Goal: Task Accomplishment & Management: Complete application form

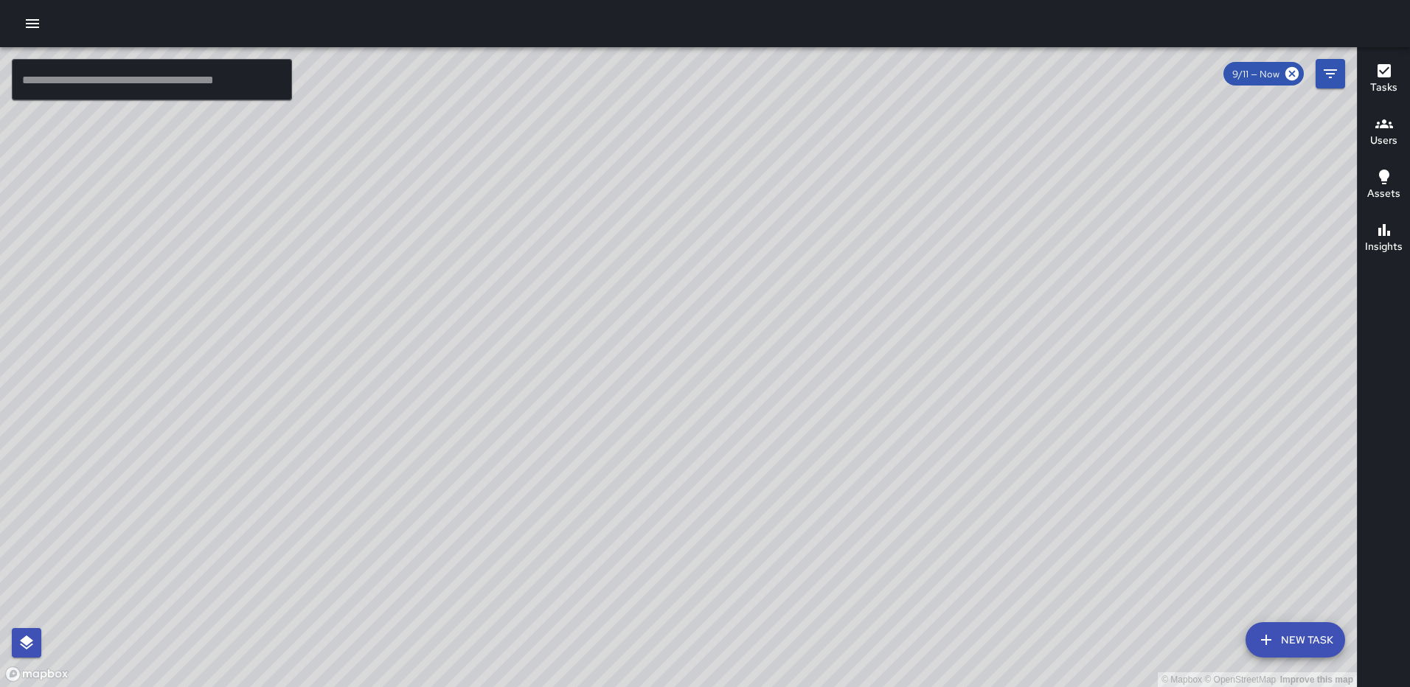
click at [1300, 640] on button "New Task" at bounding box center [1295, 639] width 100 height 35
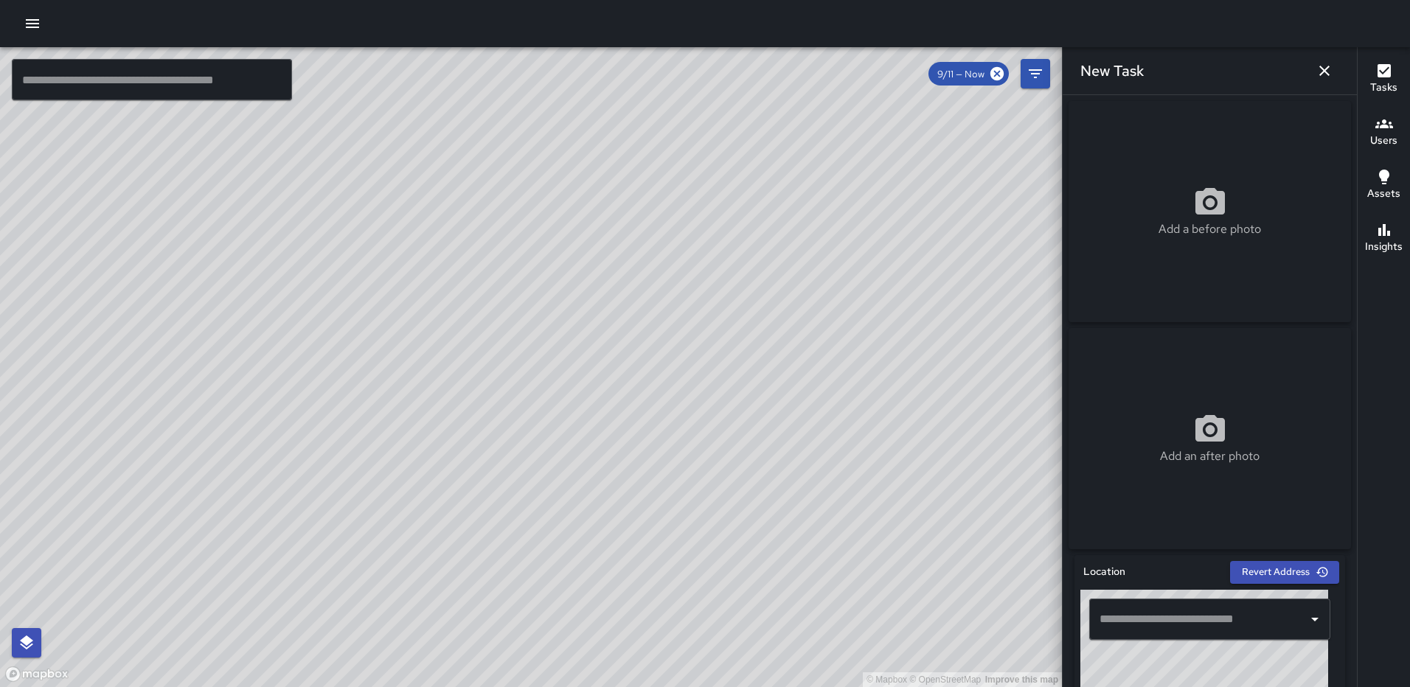
click at [1197, 220] on icon at bounding box center [1209, 202] width 35 height 35
type input "**********"
click at [1205, 434] on circle at bounding box center [1210, 430] width 10 height 10
type input "**********"
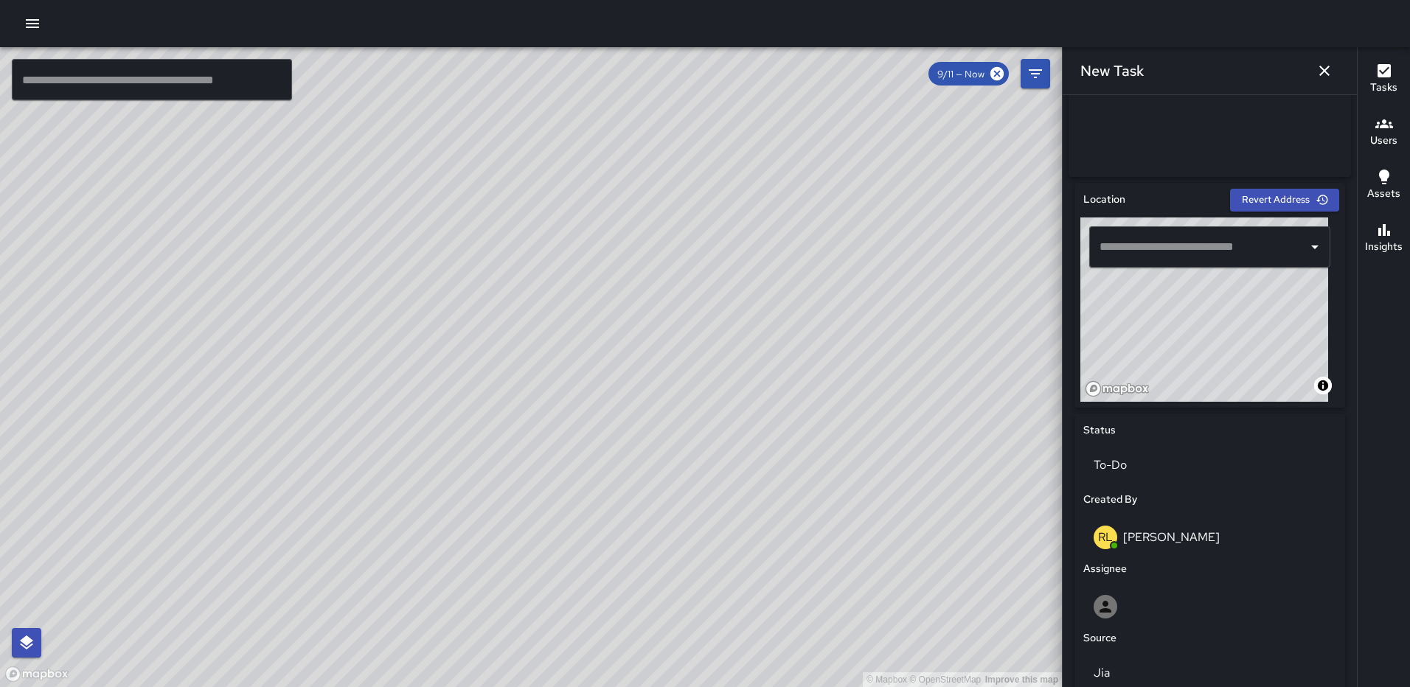
scroll to position [627, 0]
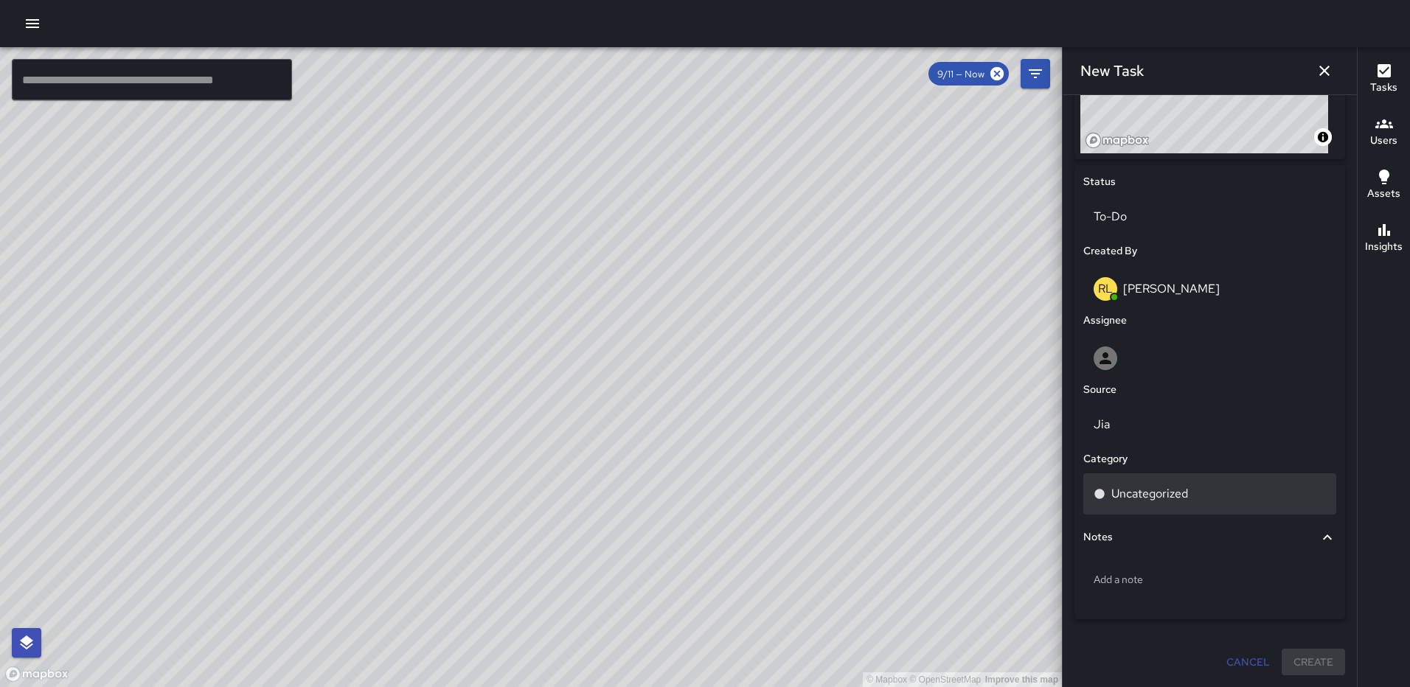
click at [1151, 476] on div "Uncategorized" at bounding box center [1209, 493] width 253 height 41
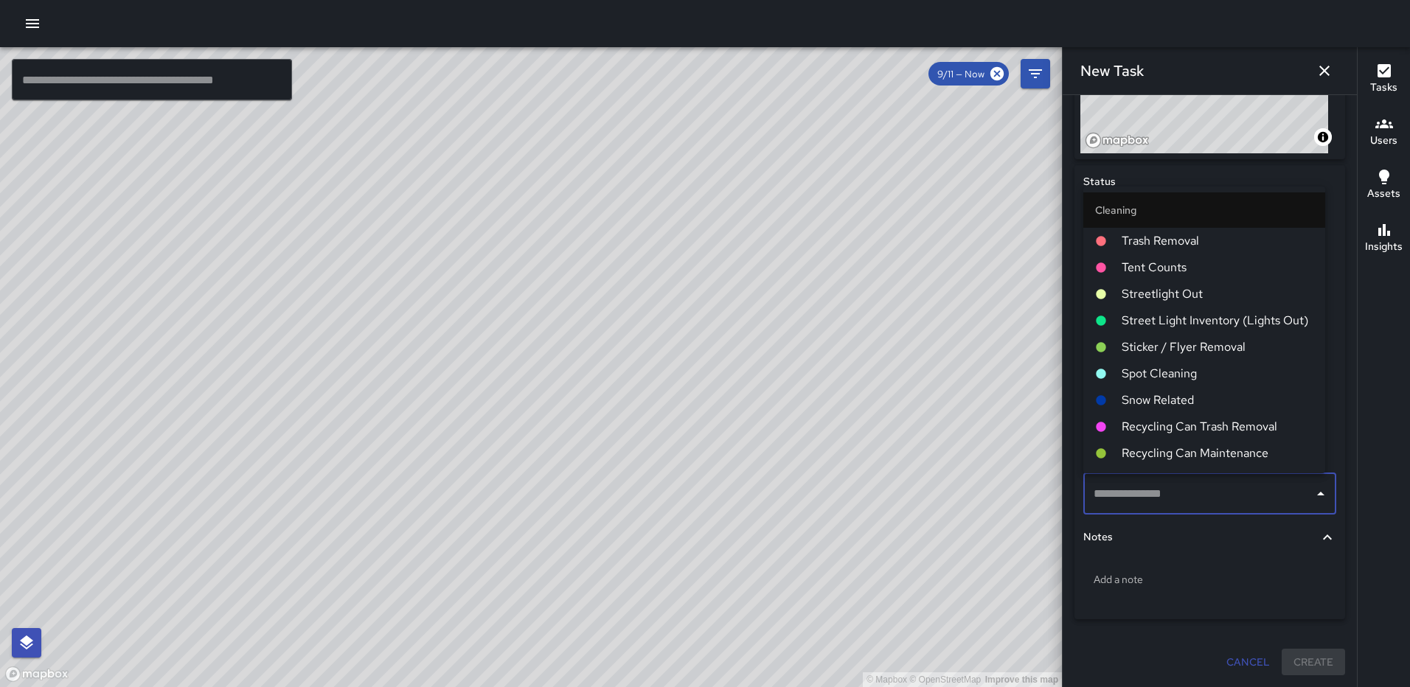
click at [1186, 375] on span "Spot Cleaning" at bounding box center [1218, 374] width 192 height 18
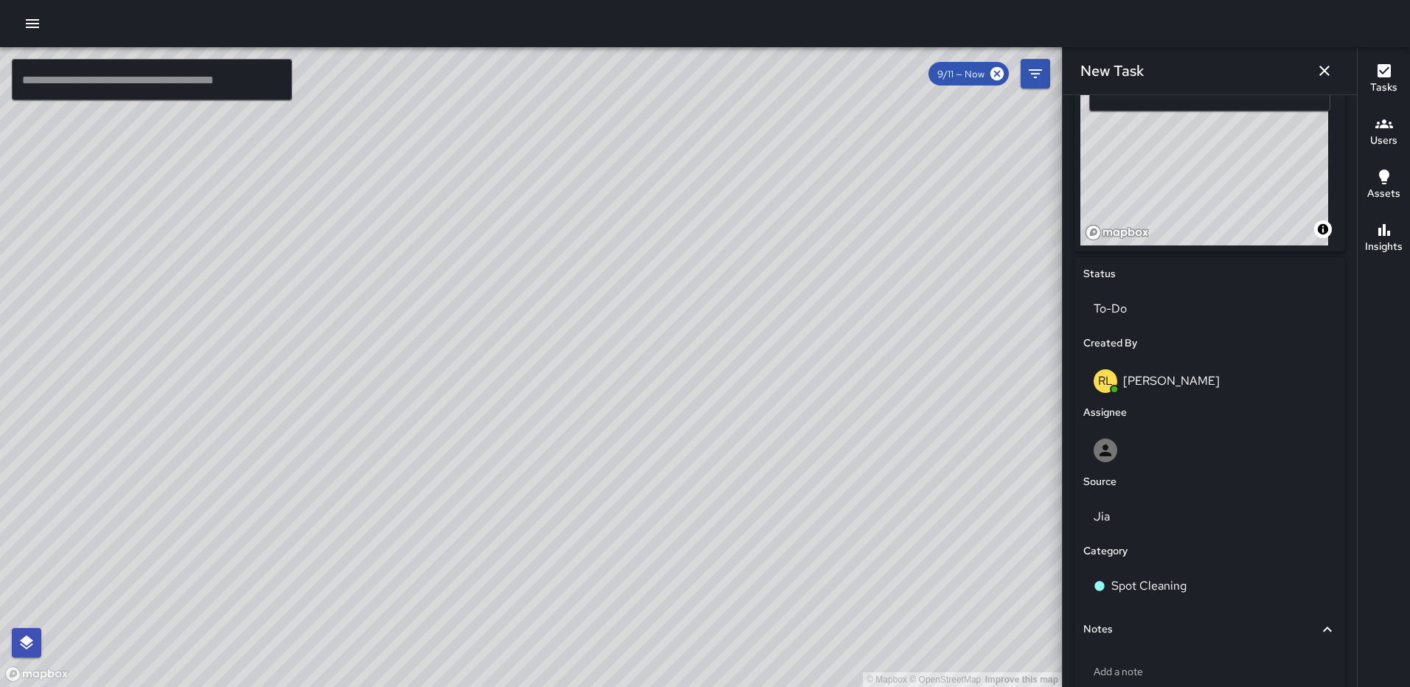
scroll to position [527, 0]
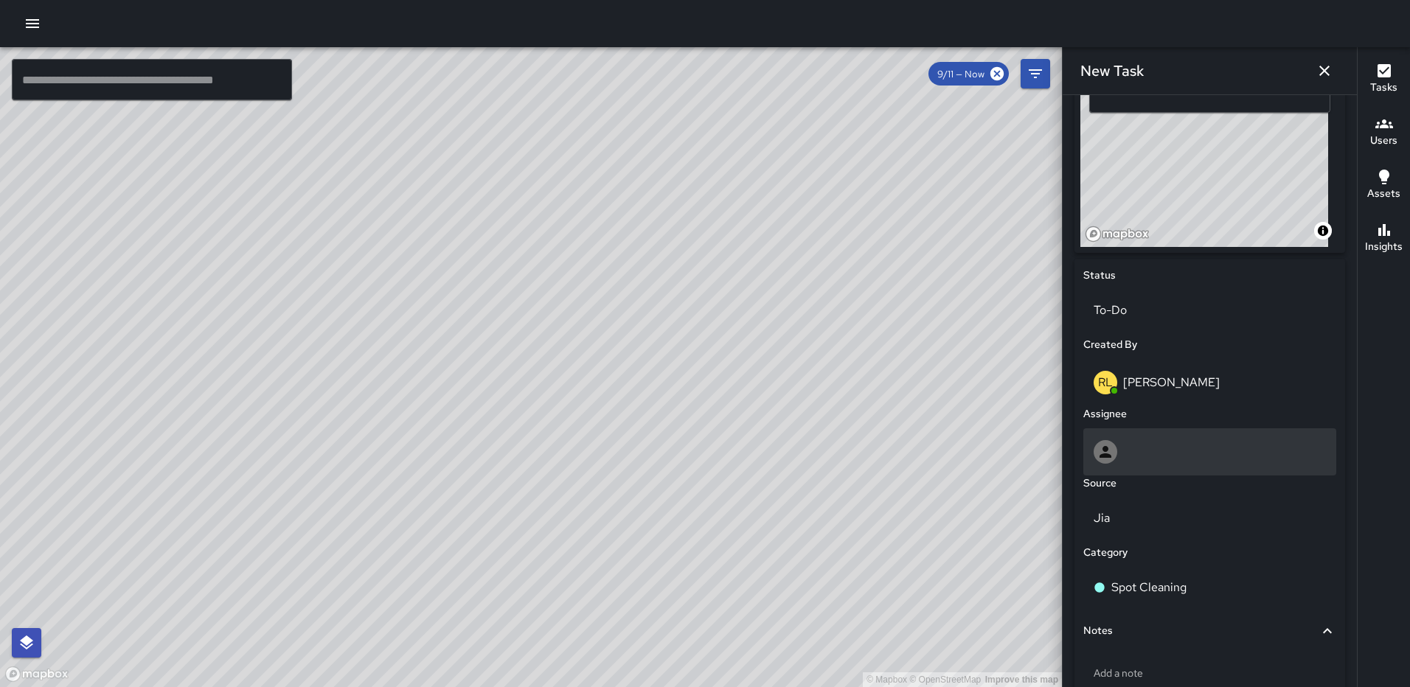
click at [1157, 445] on div at bounding box center [1209, 451] width 253 height 47
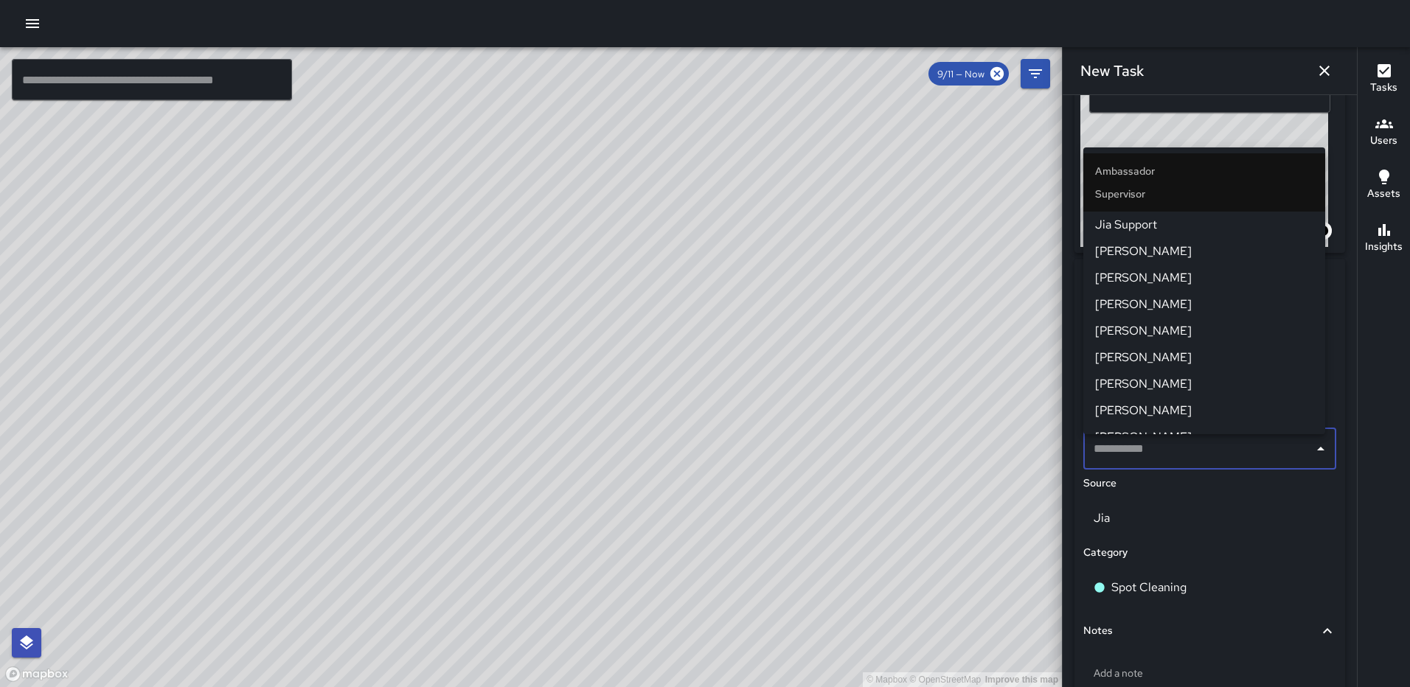
scroll to position [433, 0]
click at [1132, 406] on span "[PERSON_NAME]" at bounding box center [1204, 415] width 218 height 18
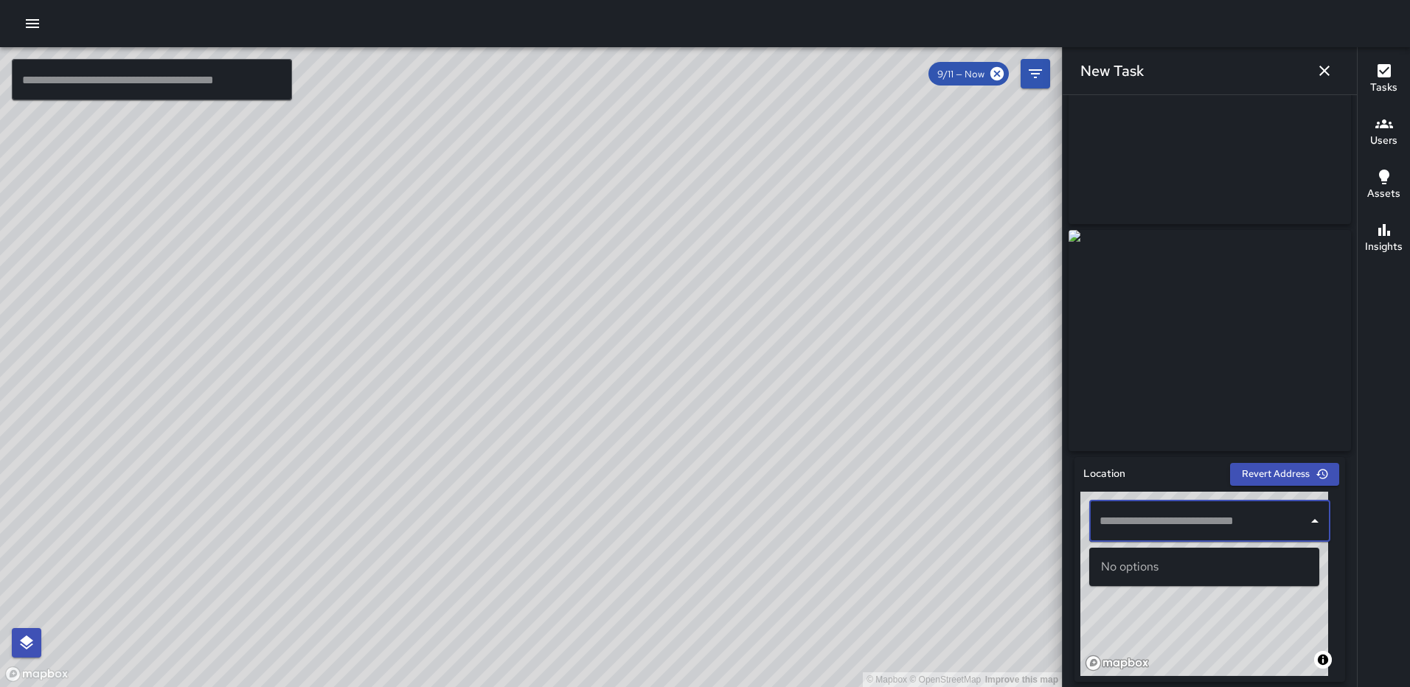
click at [1166, 535] on input "text" at bounding box center [1199, 521] width 206 height 28
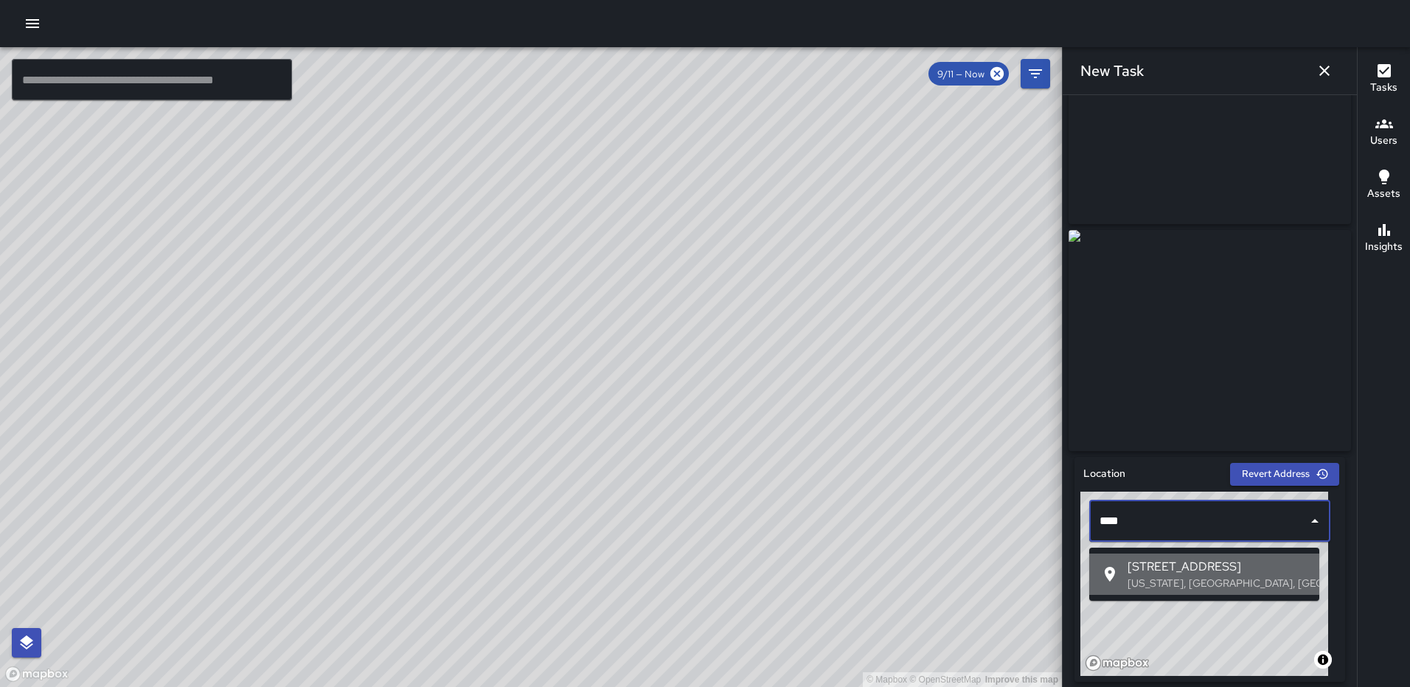
click at [1164, 563] on span "1202 3rd Street Northeast" at bounding box center [1217, 567] width 180 height 18
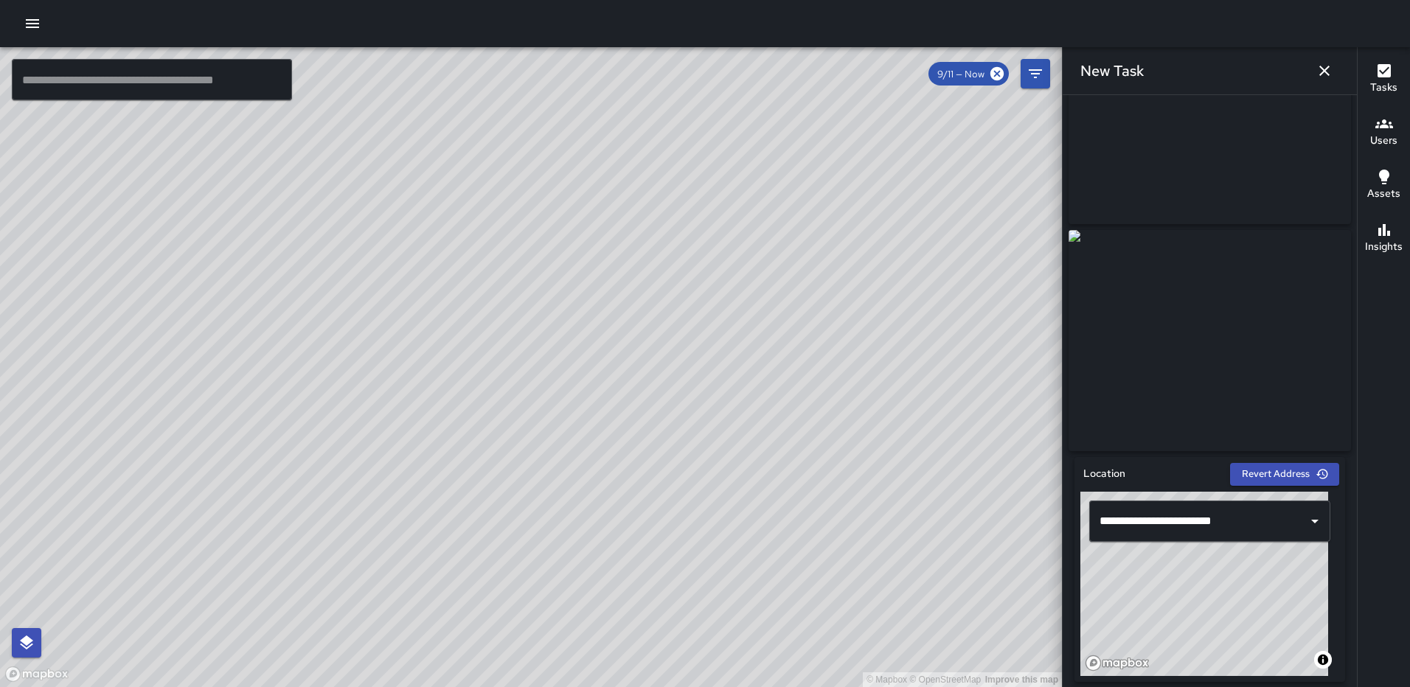
type input "**********"
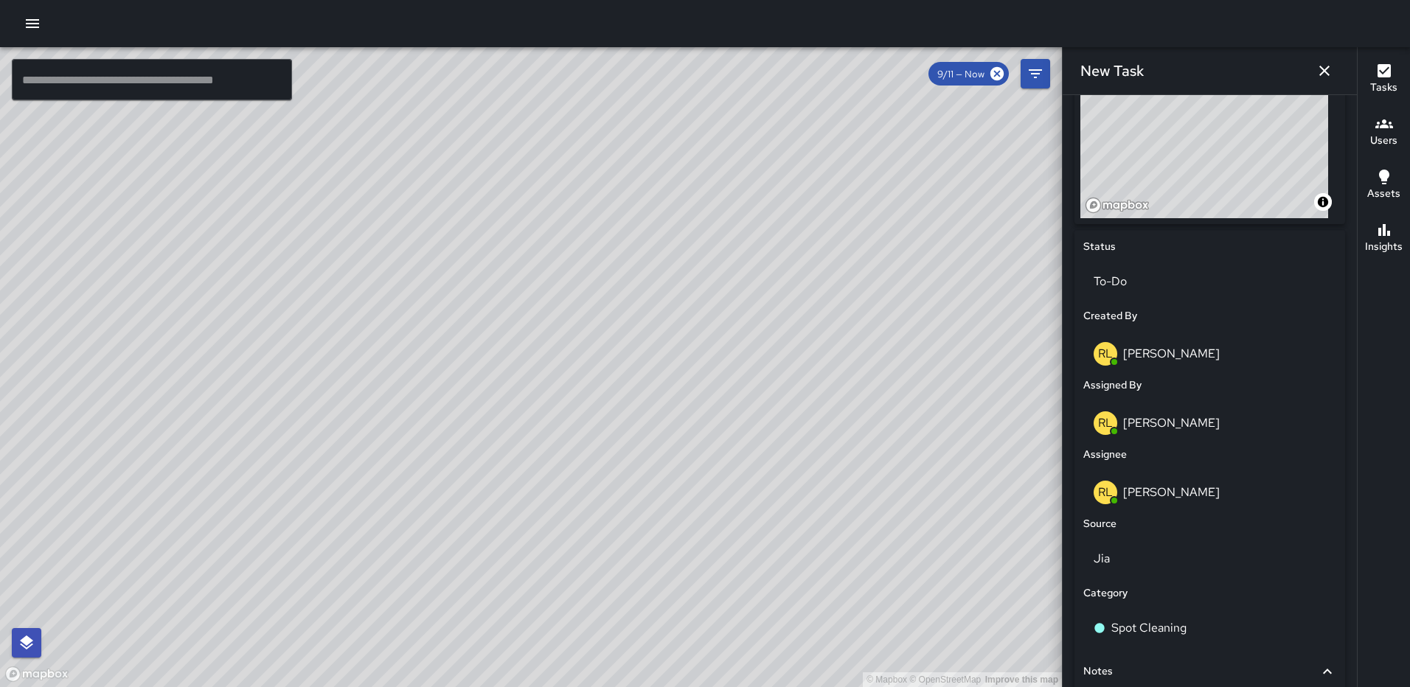
scroll to position [696, 0]
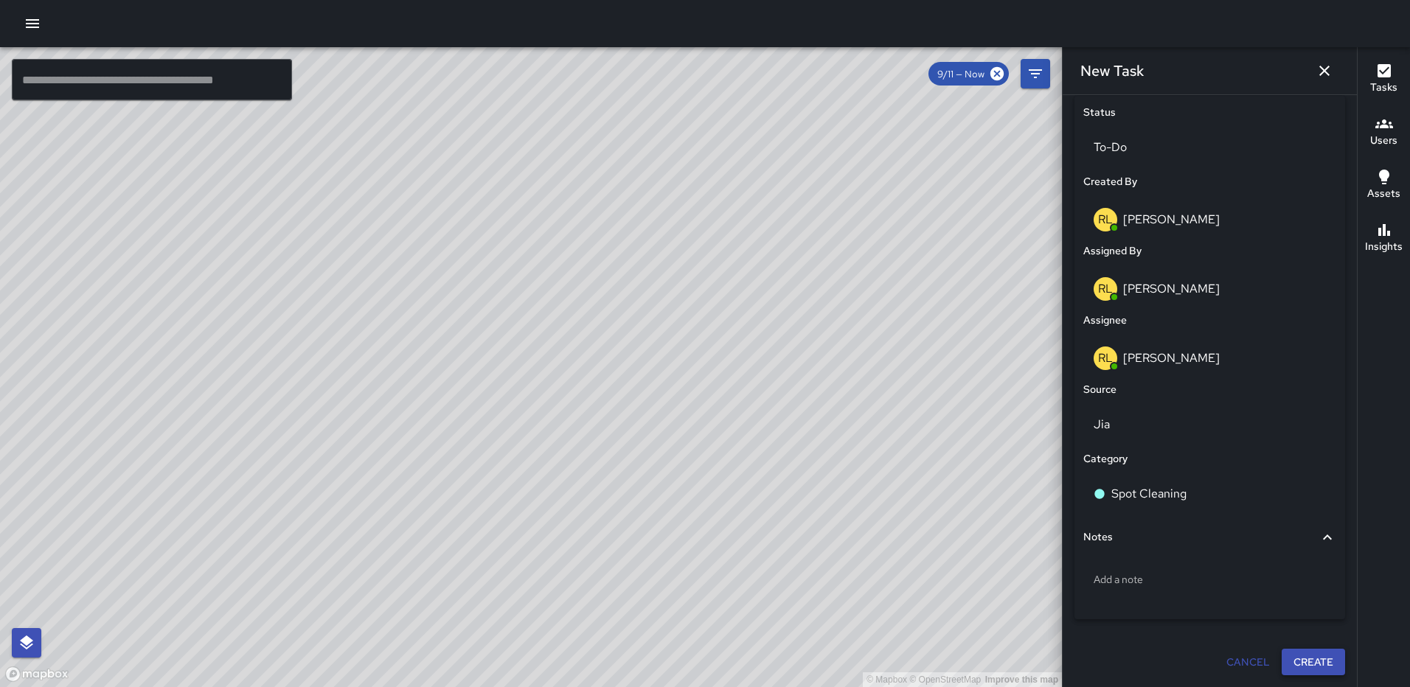
click at [1301, 658] on button "Create" at bounding box center [1313, 662] width 63 height 27
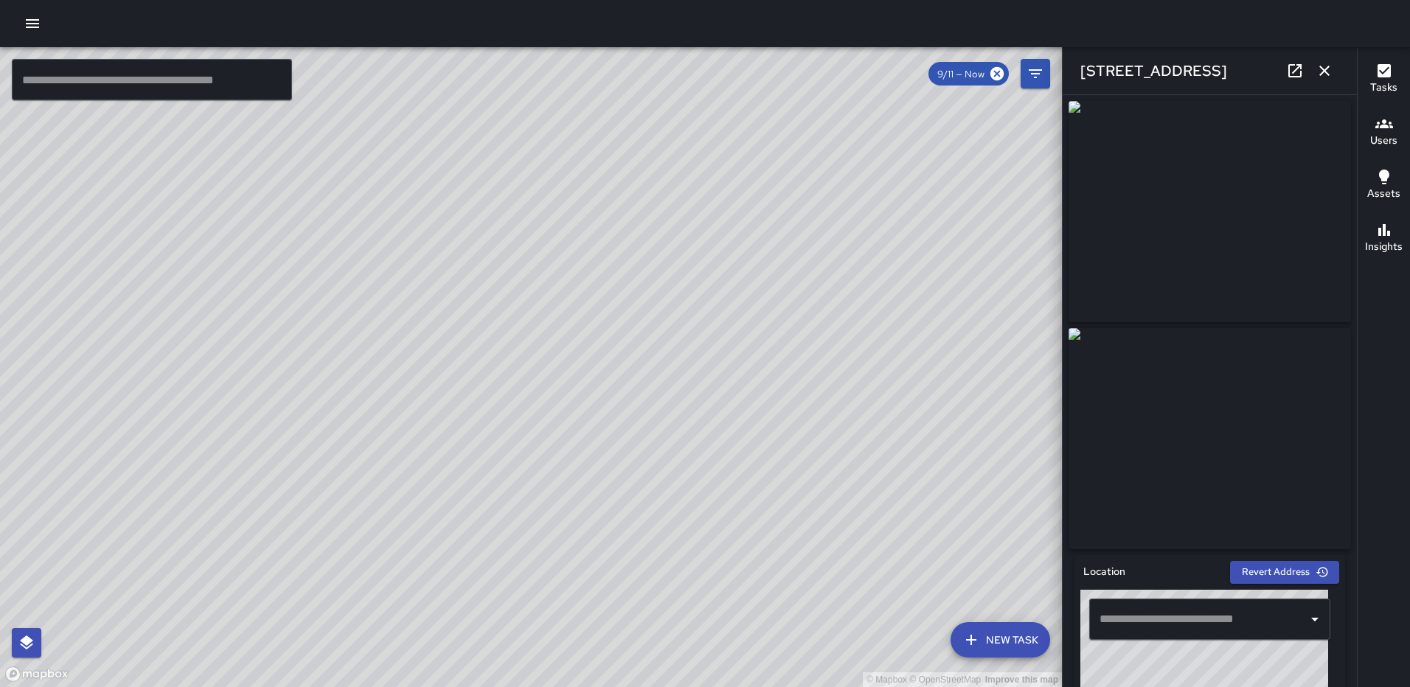
type input "**********"
drag, startPoint x: 1356, startPoint y: 362, endPoint x: 1358, endPoint y: 438, distance: 76.0
click at [1358, 438] on div "Tasks Users Assets Insights" at bounding box center [1383, 367] width 53 height 640
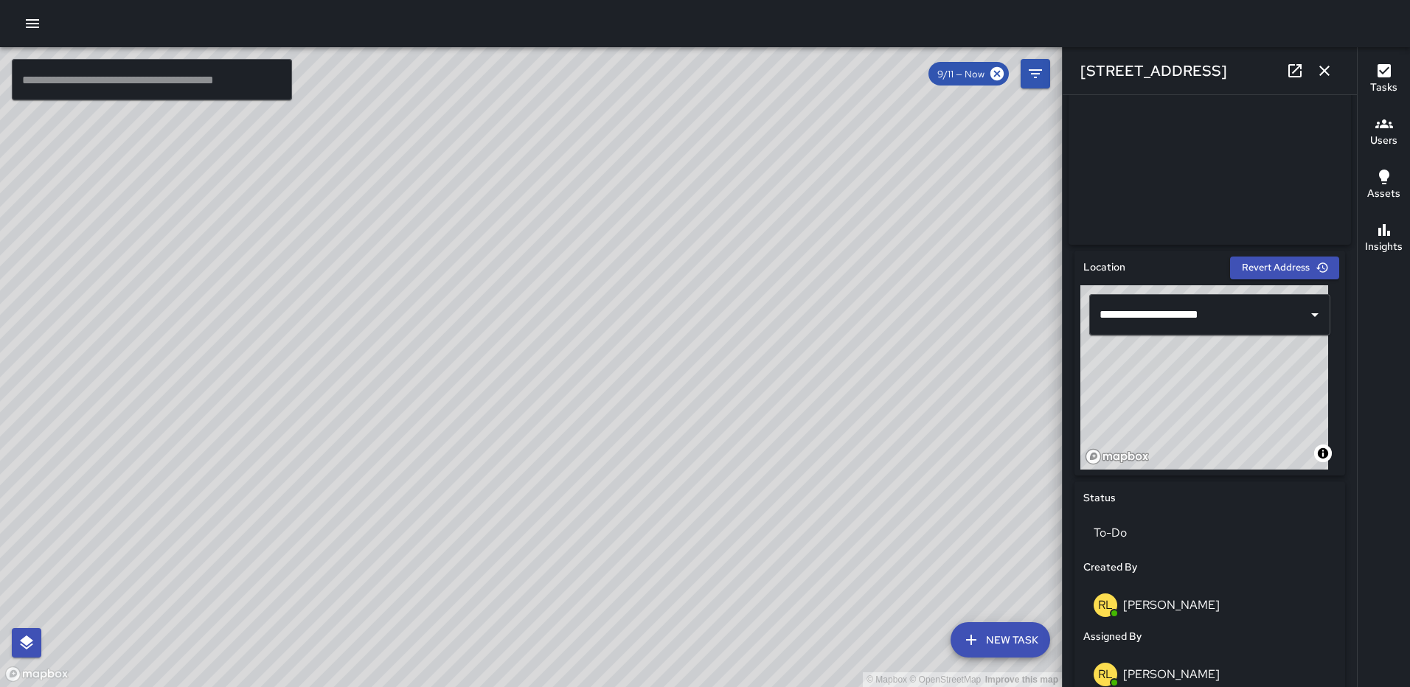
scroll to position [335, 0]
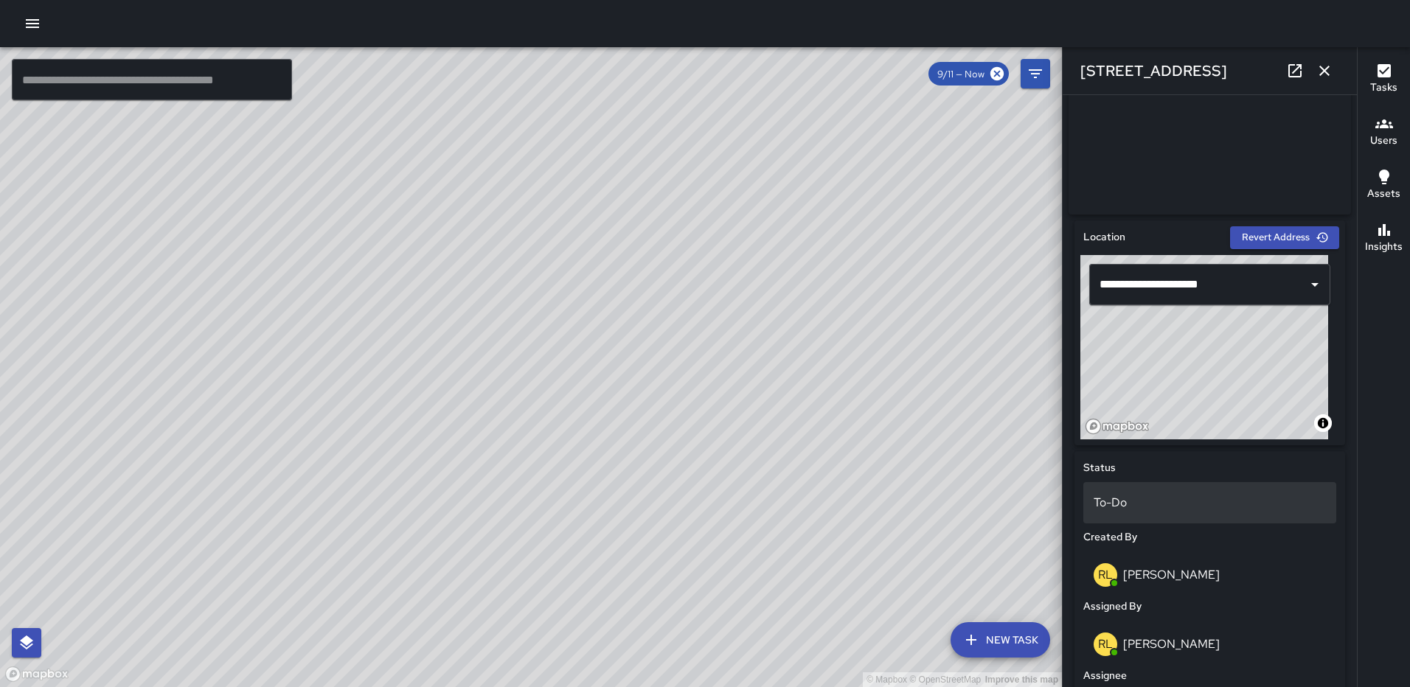
click at [1146, 507] on p "To-Do" at bounding box center [1210, 503] width 232 height 18
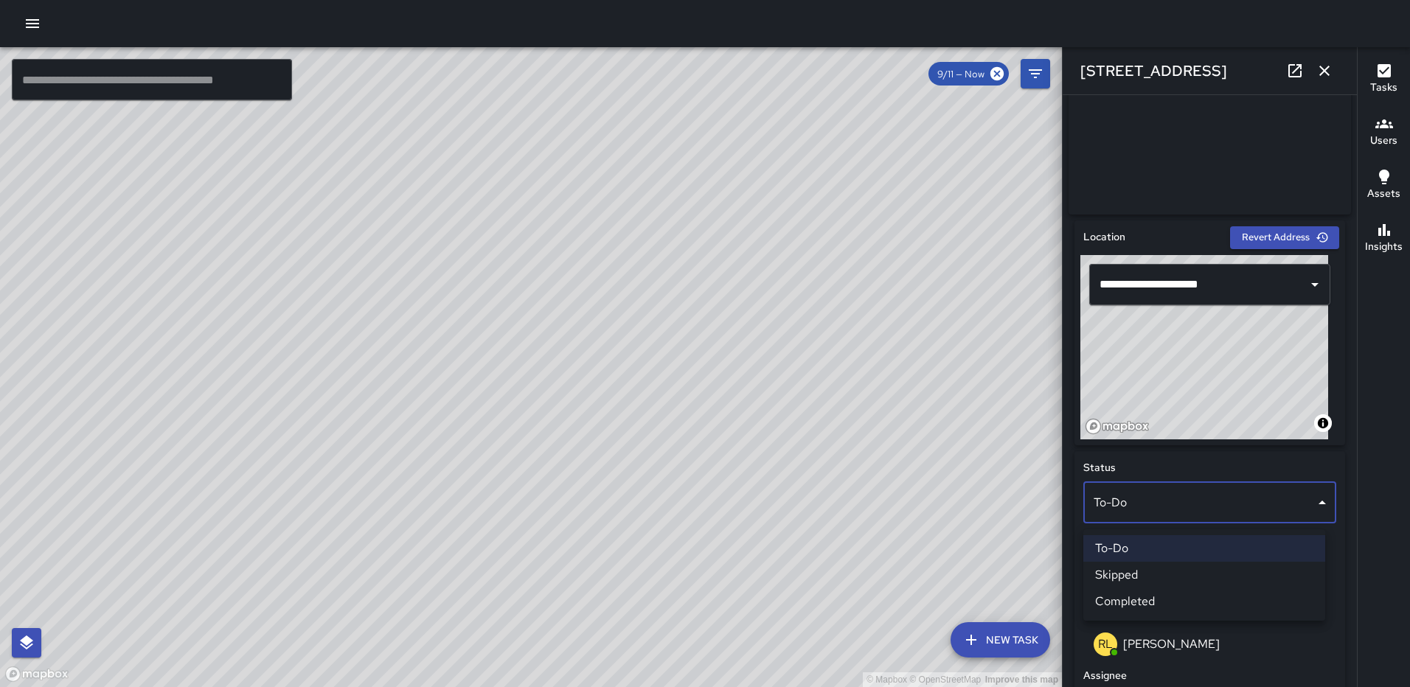
click at [1130, 597] on li "Completed" at bounding box center [1204, 601] width 242 height 27
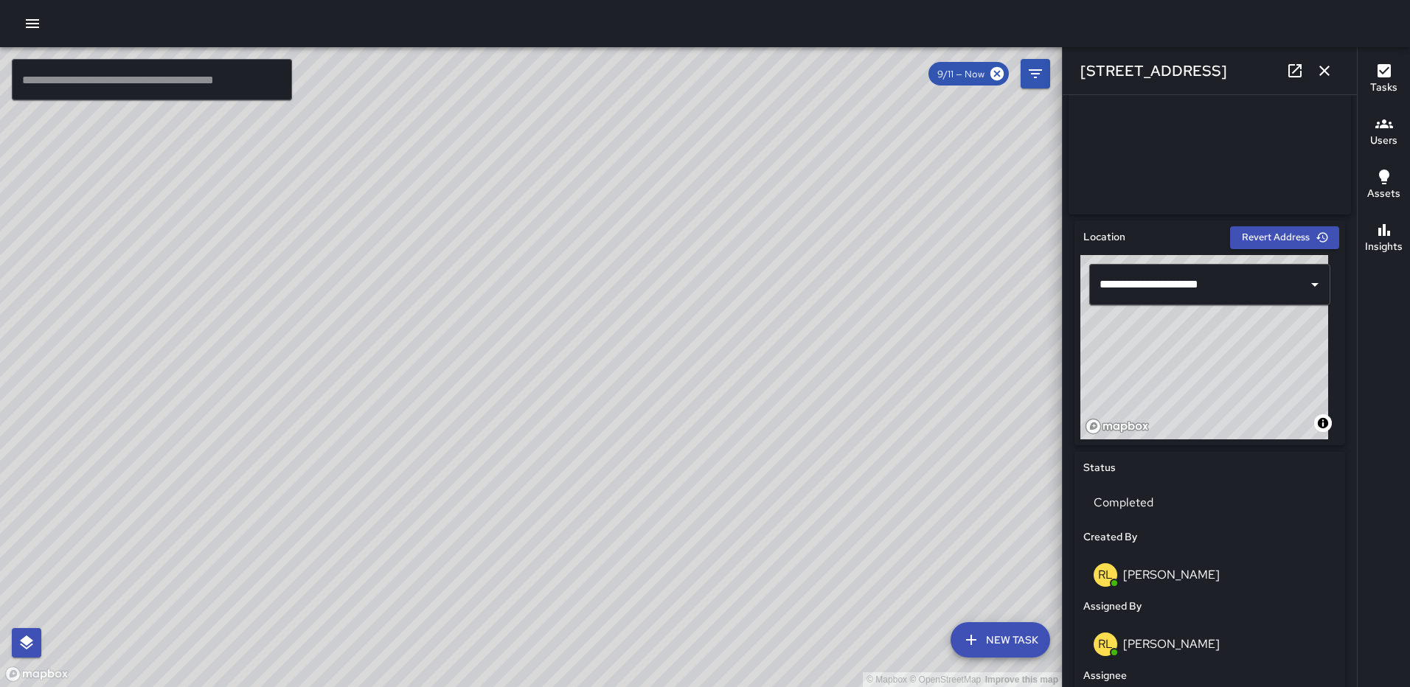
click at [1321, 67] on icon "button" at bounding box center [1324, 71] width 10 height 10
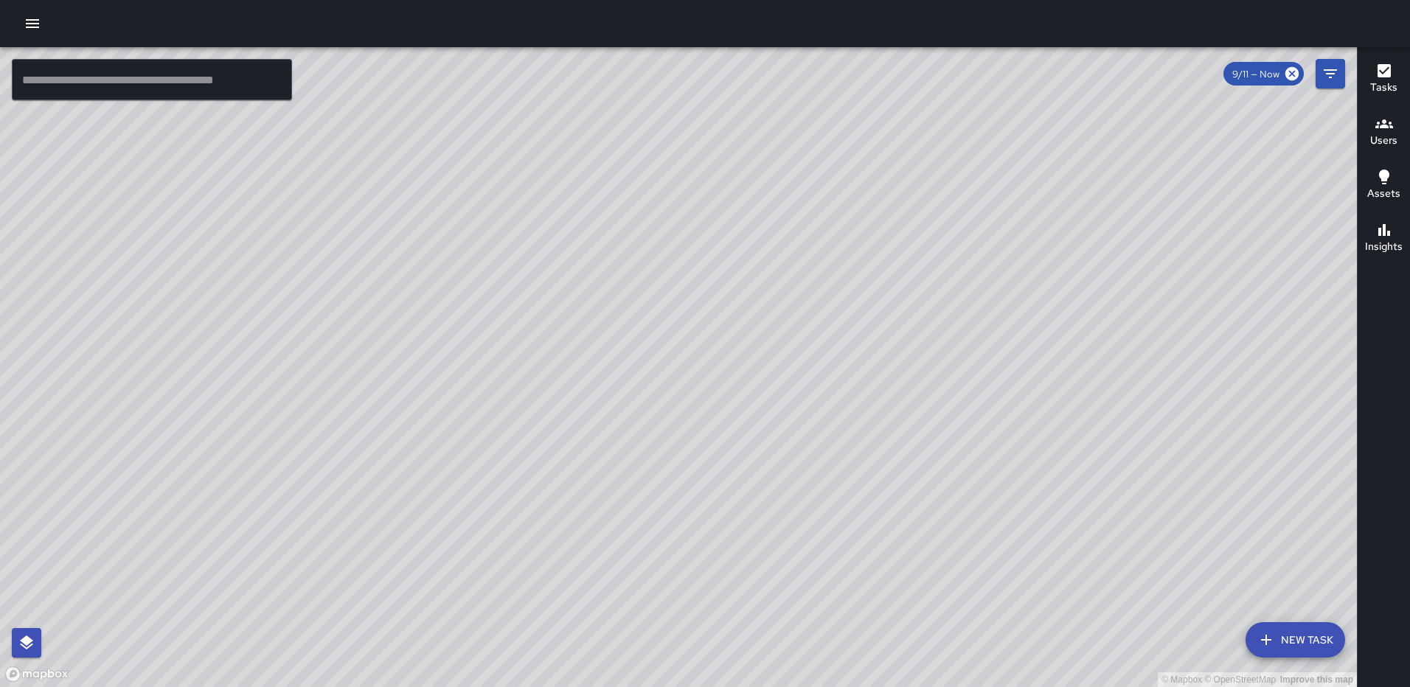
click at [1287, 637] on button "New Task" at bounding box center [1295, 639] width 100 height 35
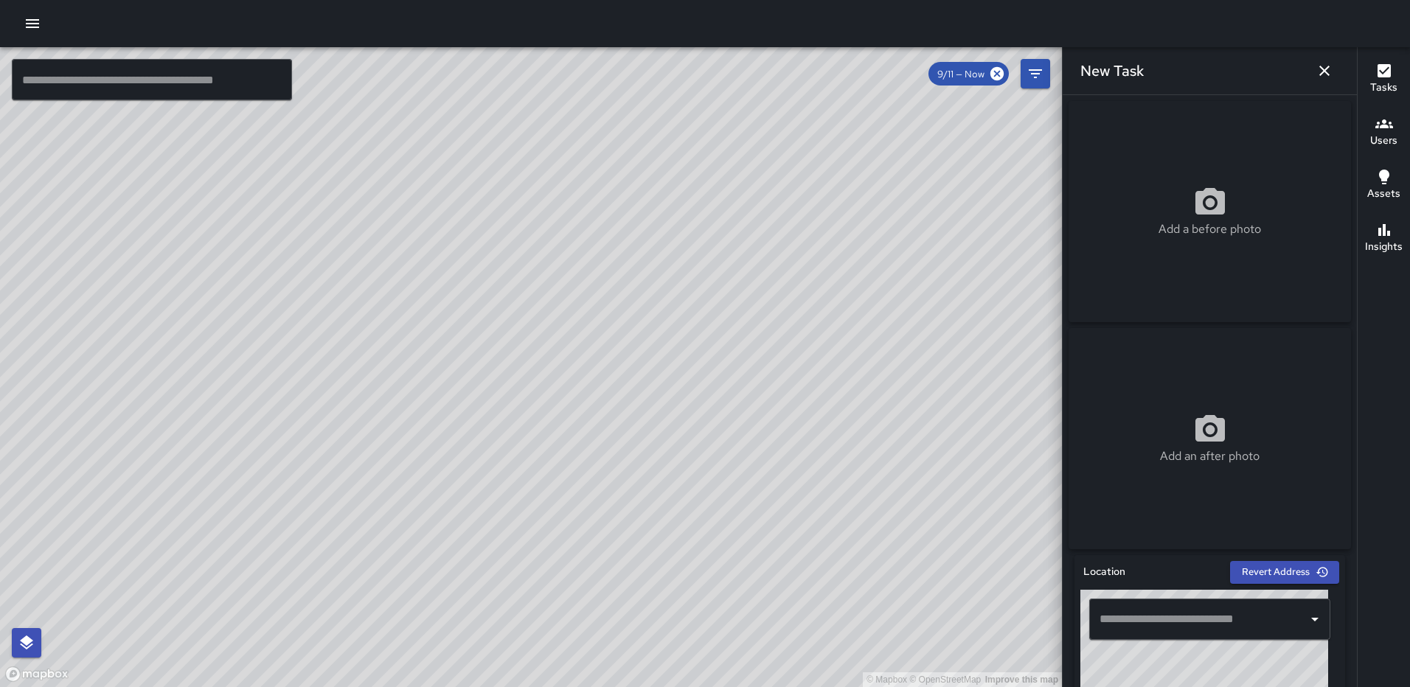
click at [1195, 206] on icon at bounding box center [1209, 201] width 29 height 27
type input "**********"
click at [1207, 435] on circle at bounding box center [1210, 430] width 10 height 10
type input "**********"
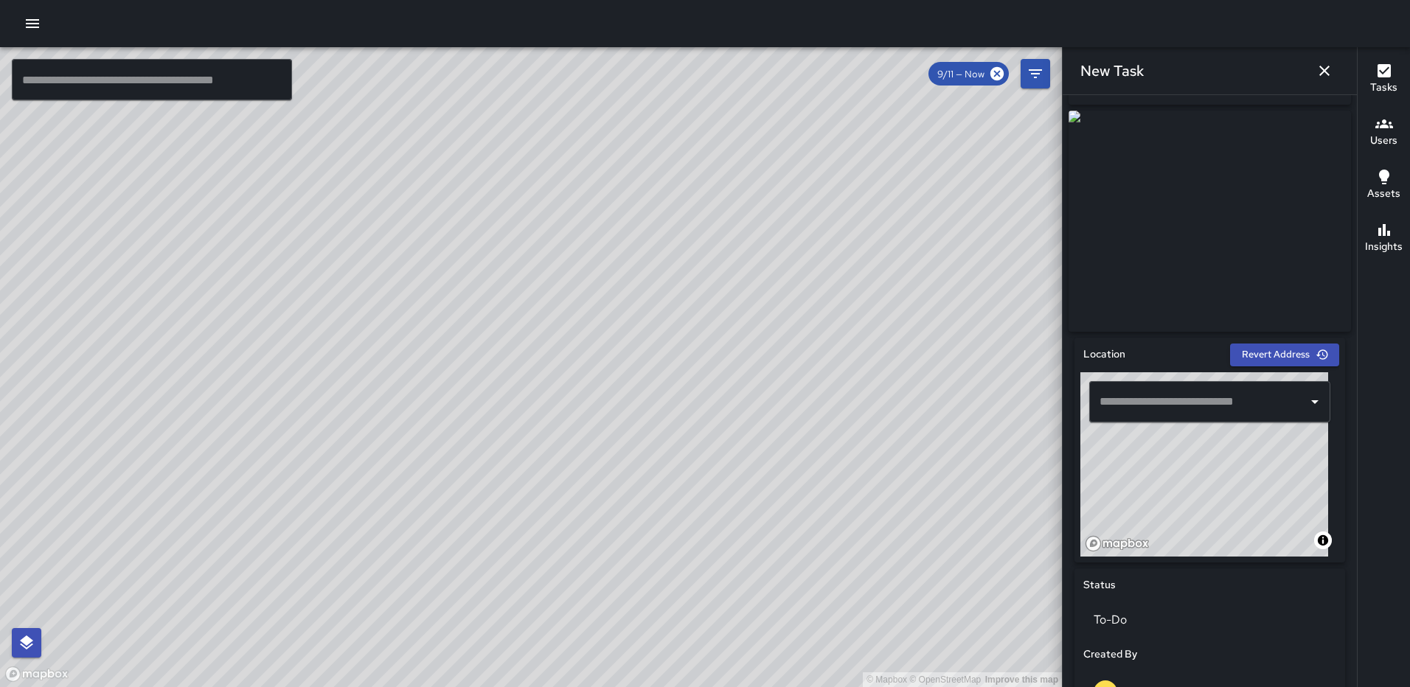
scroll to position [369, 0]
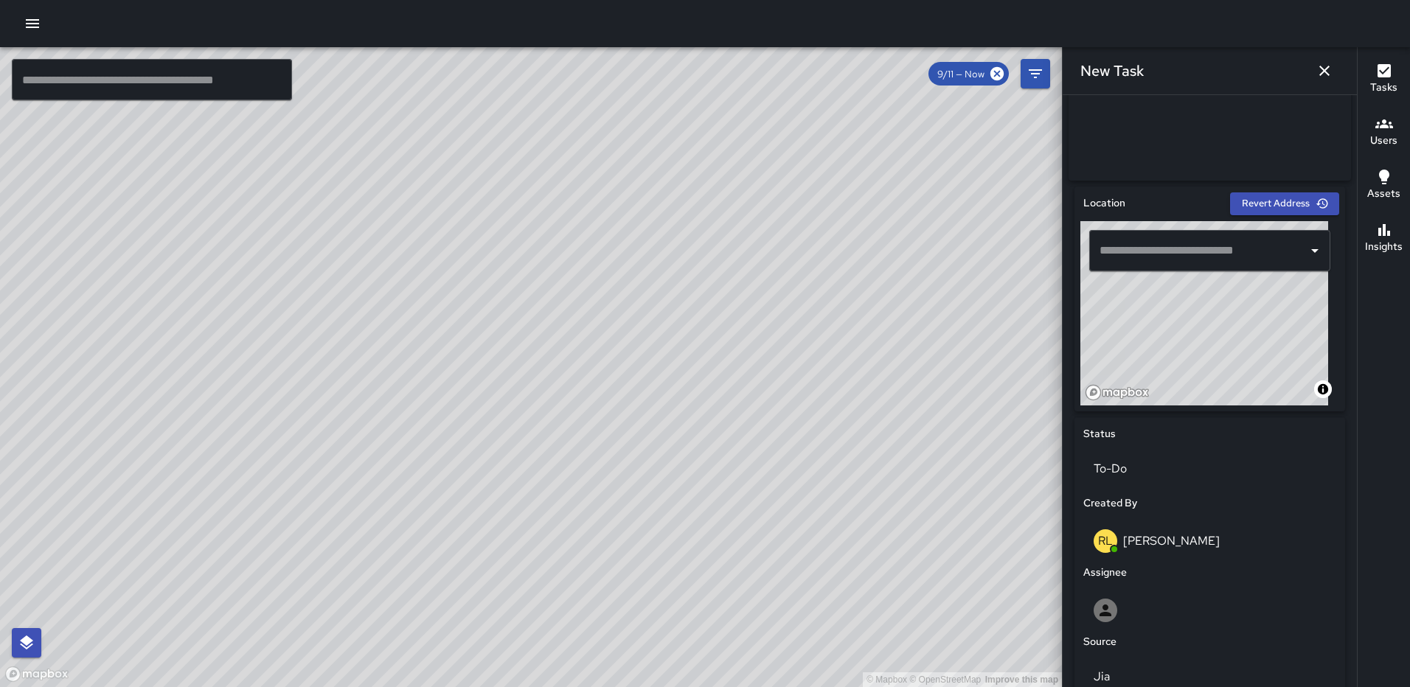
click at [1145, 252] on input "text" at bounding box center [1199, 251] width 206 height 28
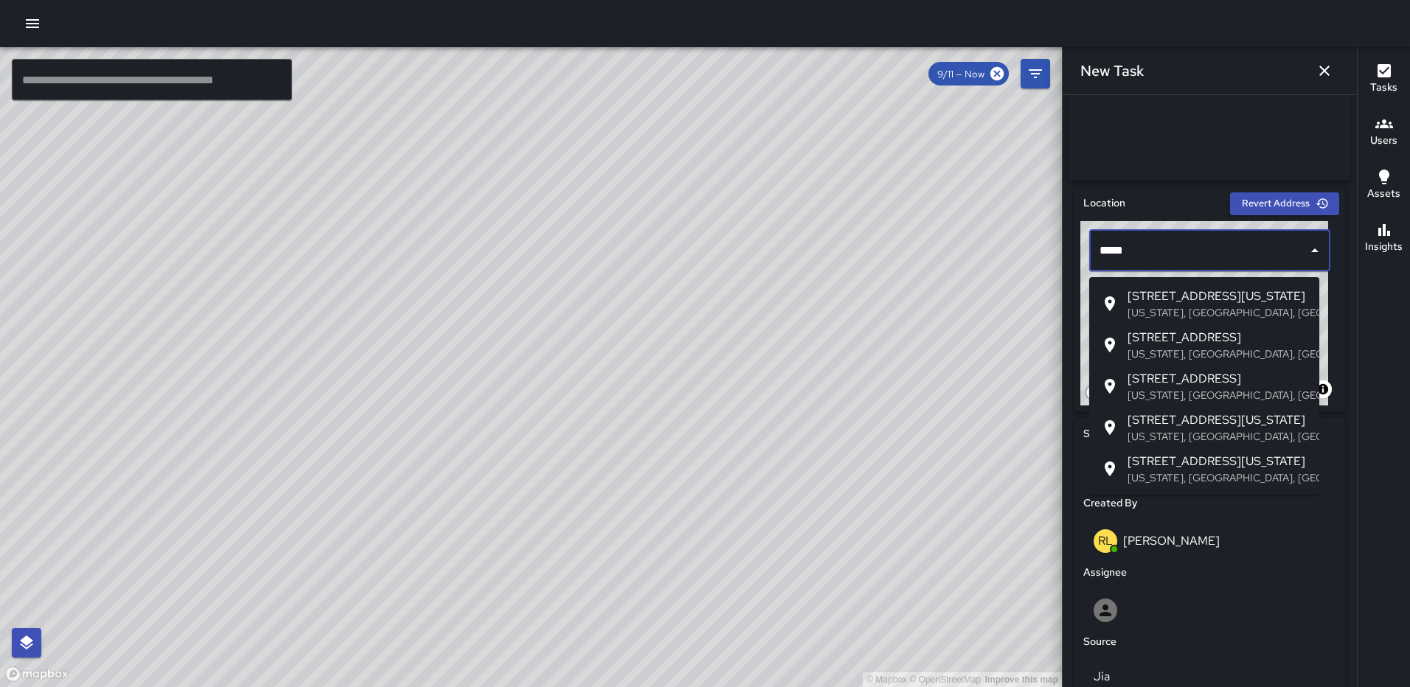
click at [1205, 386] on span "211 M Street Northeast" at bounding box center [1217, 379] width 180 height 18
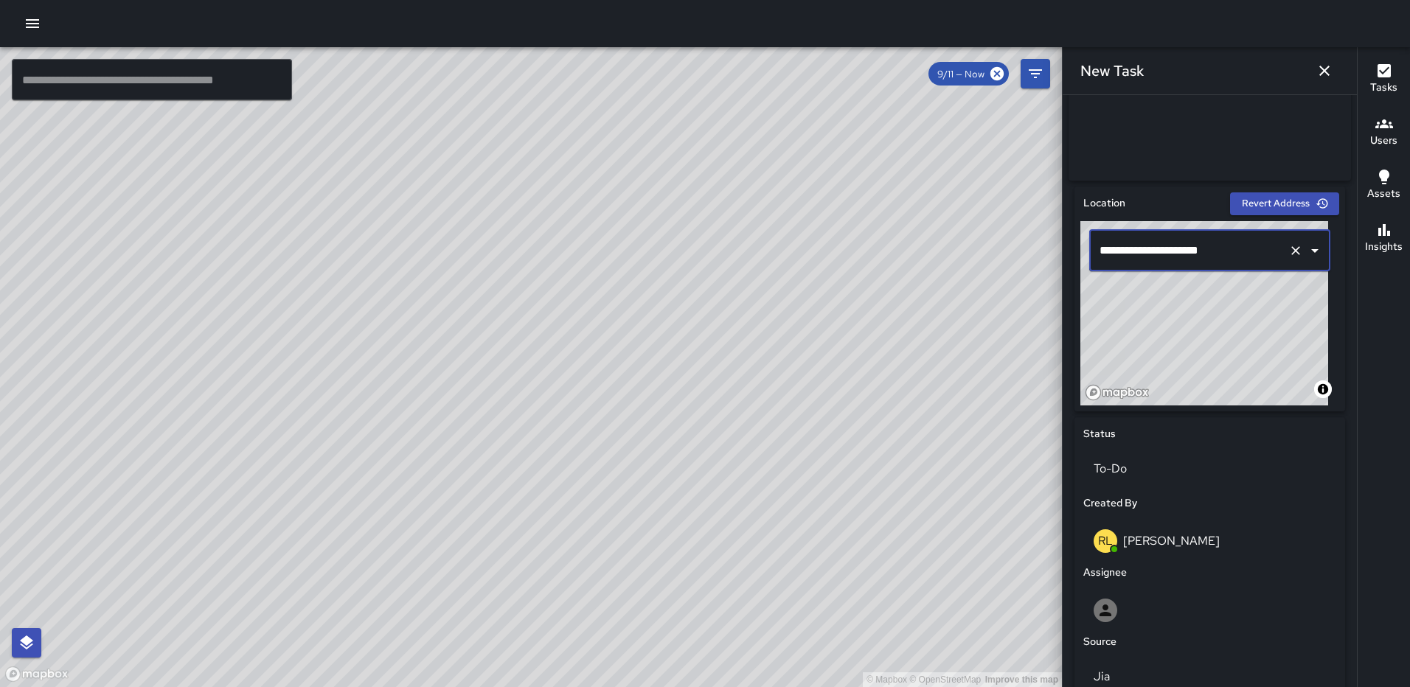
type input "**********"
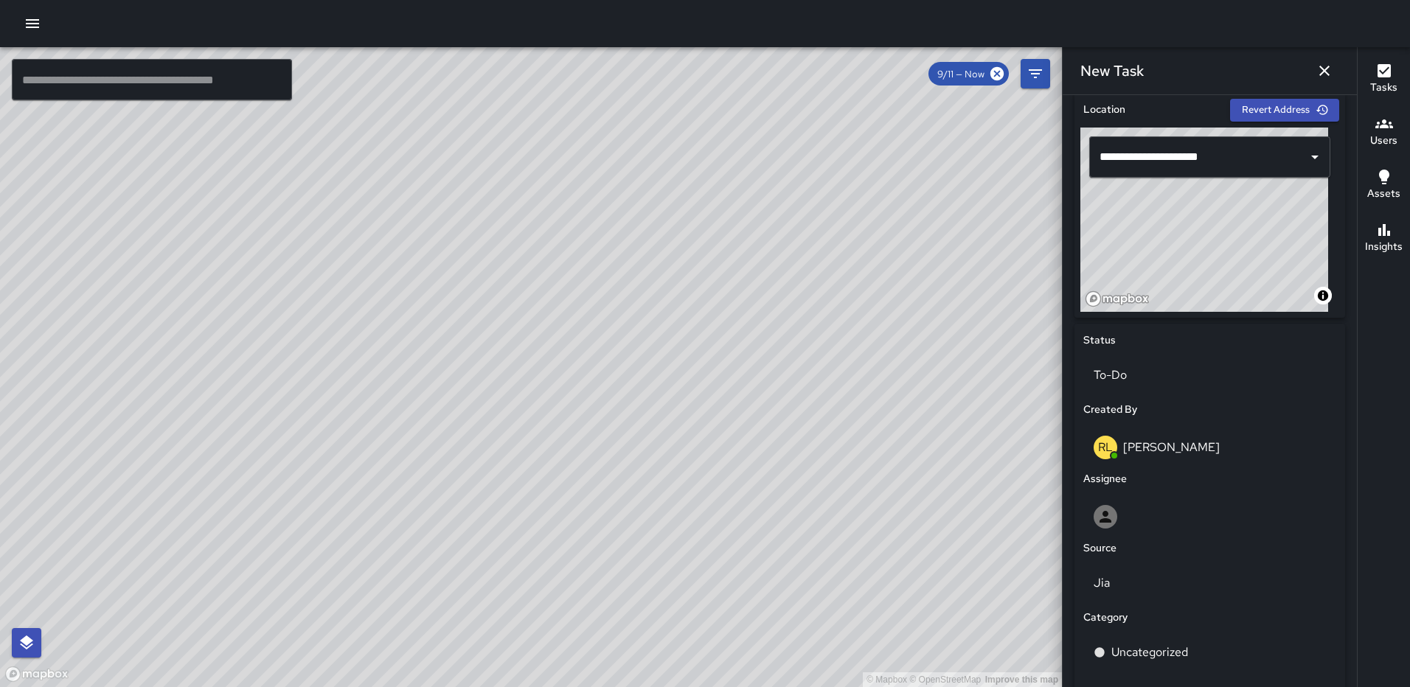
scroll to position [472, 0]
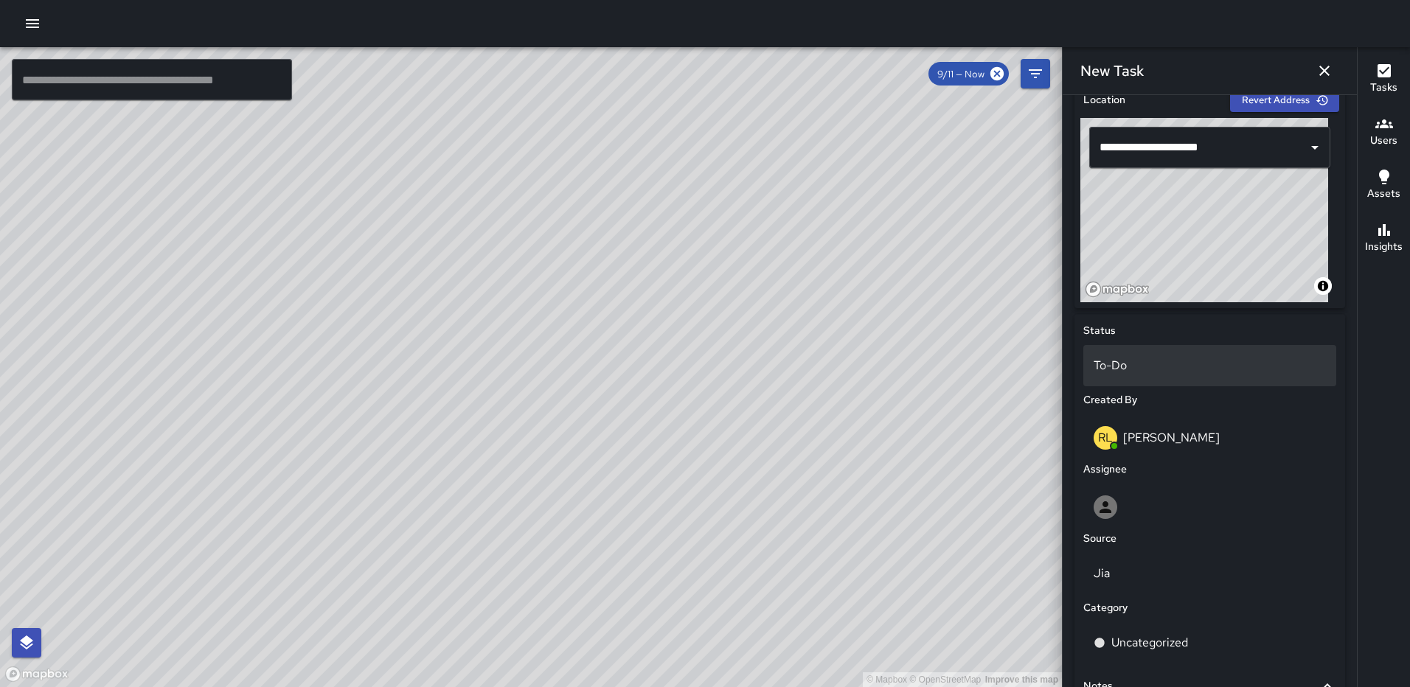
click at [1189, 361] on div "To-Do" at bounding box center [1209, 365] width 253 height 41
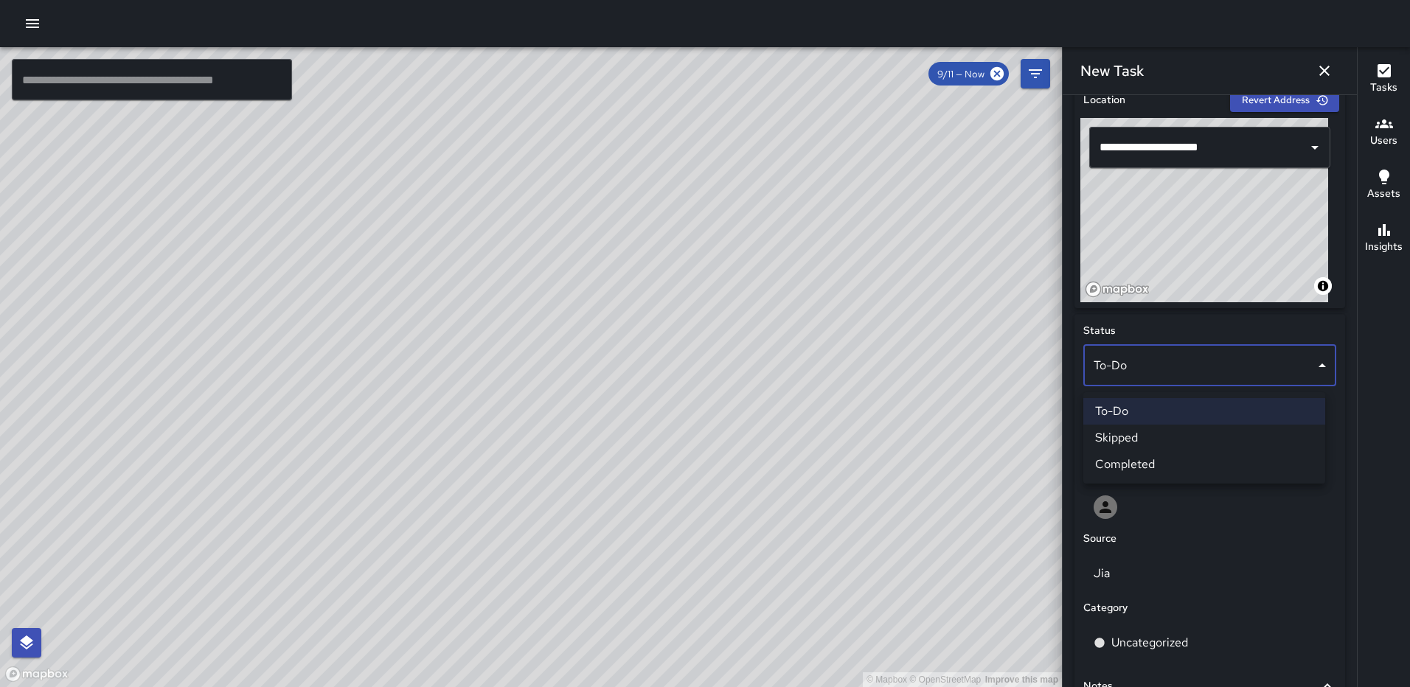
click at [1155, 462] on li "Completed" at bounding box center [1204, 464] width 242 height 27
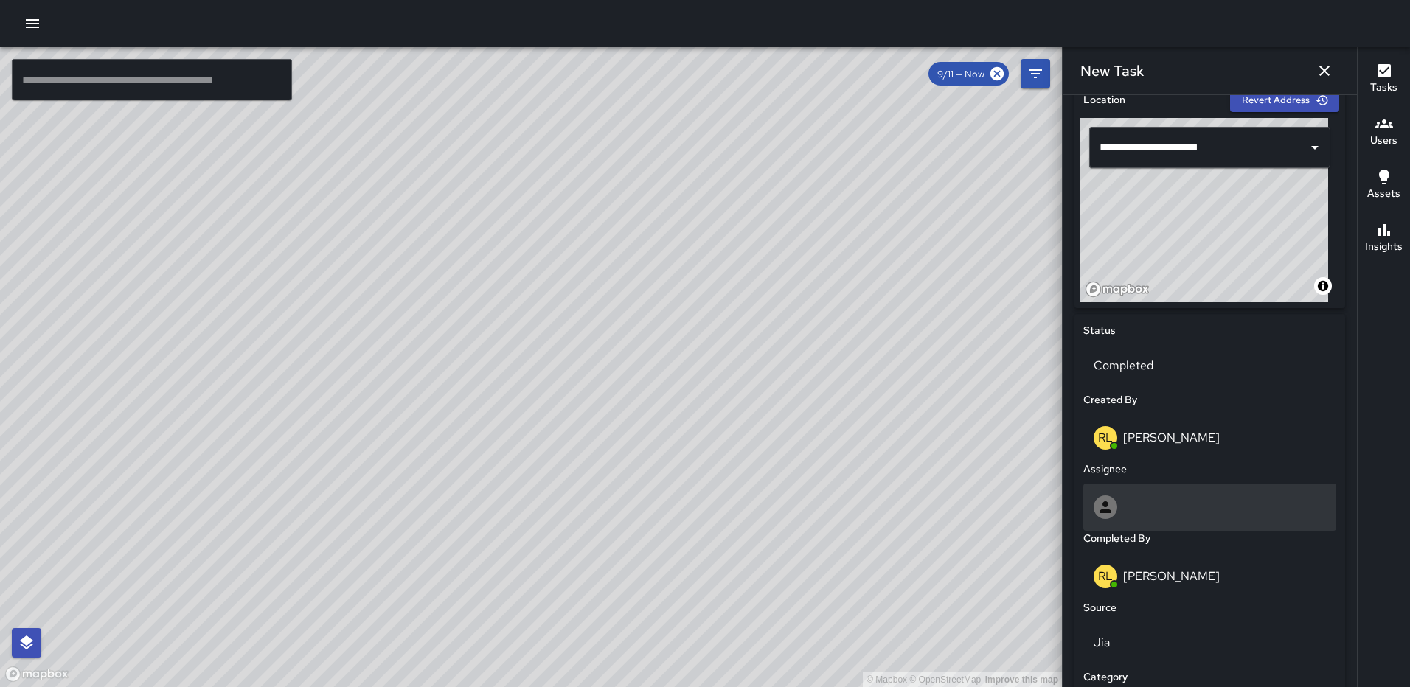
click at [1173, 519] on div at bounding box center [1210, 508] width 232 height 24
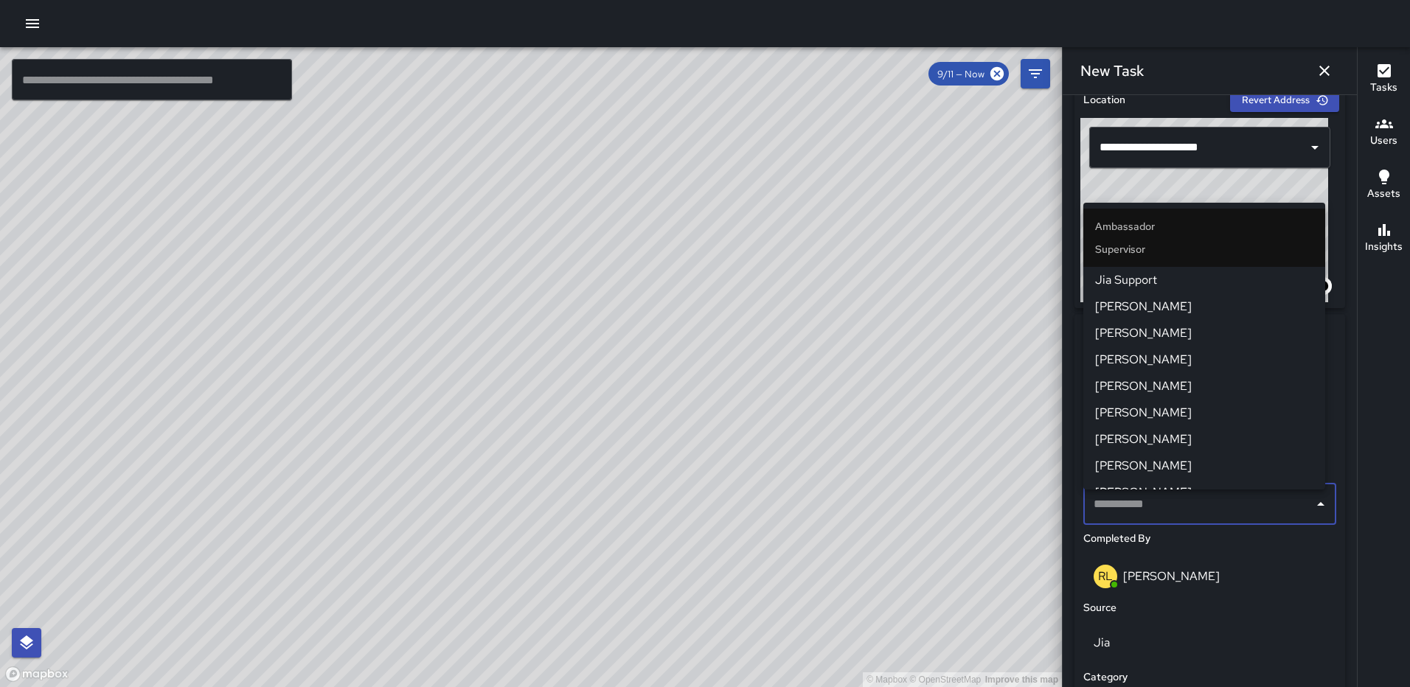
scroll to position [433, 0]
click at [1148, 465] on span "[PERSON_NAME]" at bounding box center [1204, 471] width 218 height 18
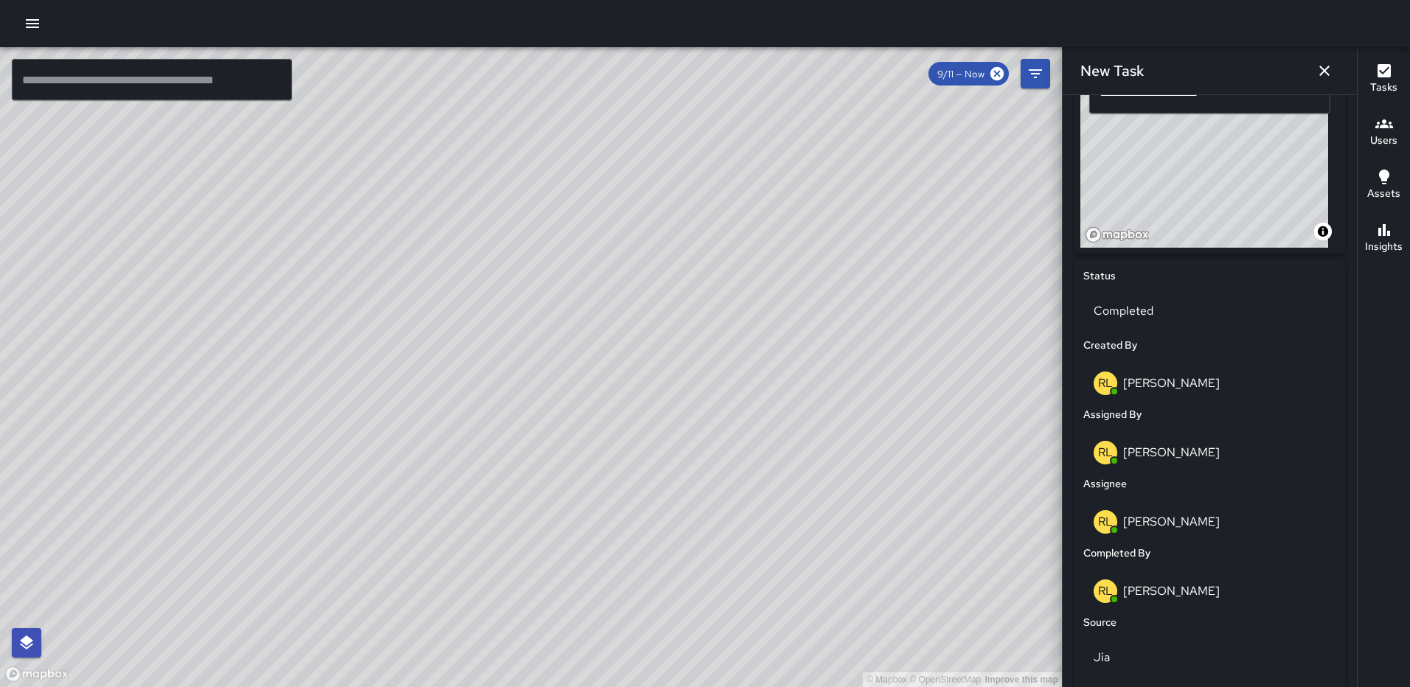
scroll to position [780, 0]
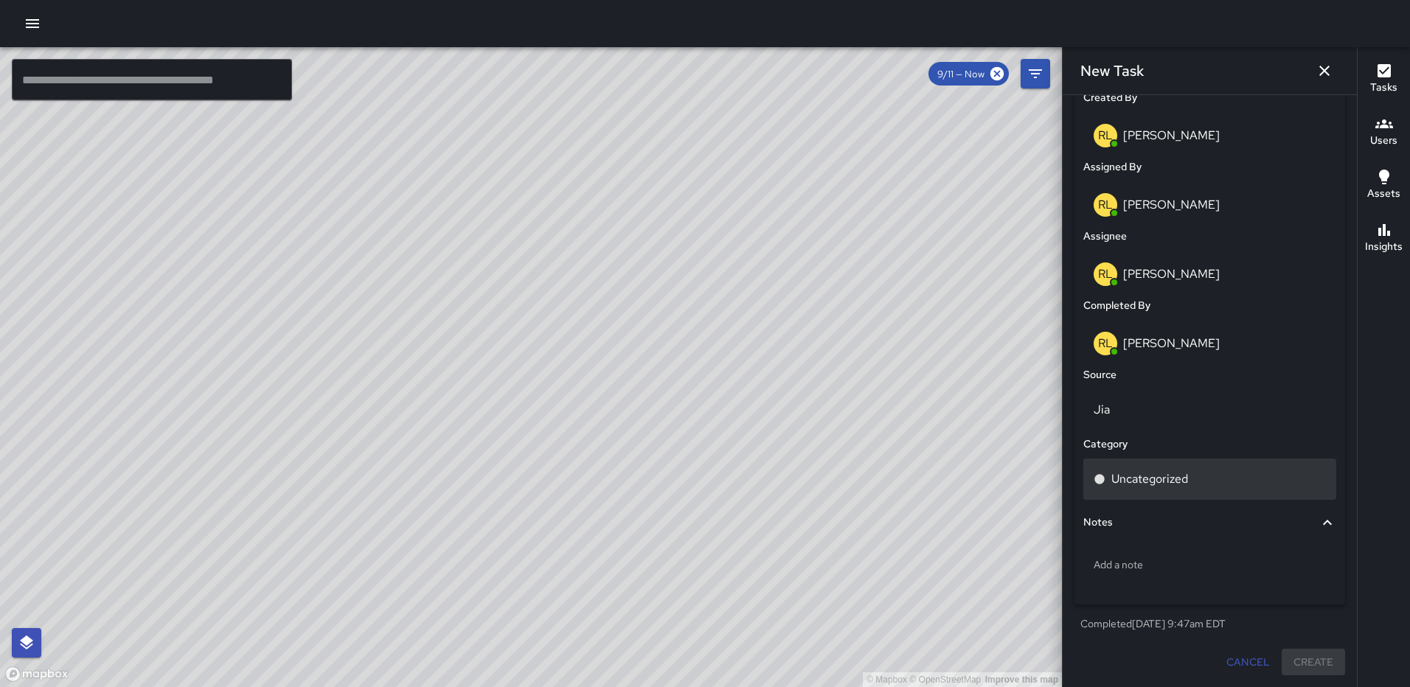
click at [1206, 482] on div "Uncategorized" at bounding box center [1210, 479] width 232 height 18
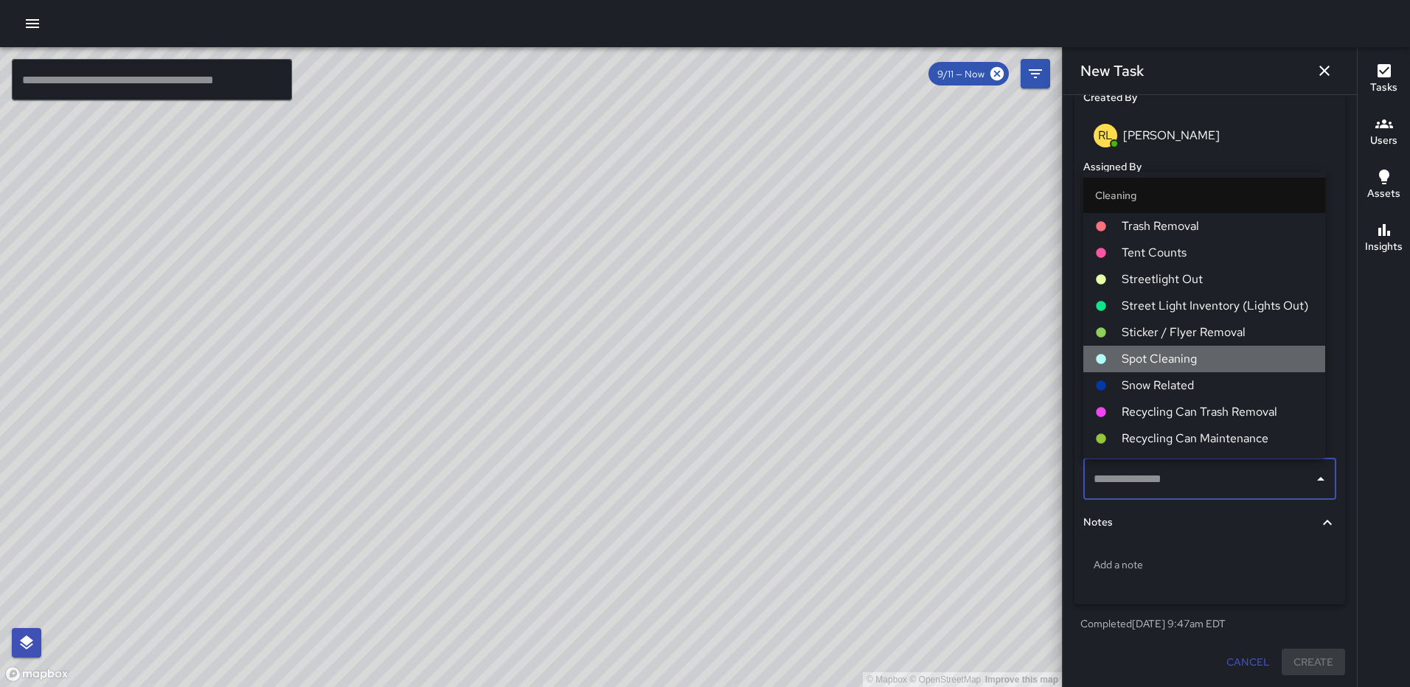
click at [1225, 362] on span "Spot Cleaning" at bounding box center [1218, 359] width 192 height 18
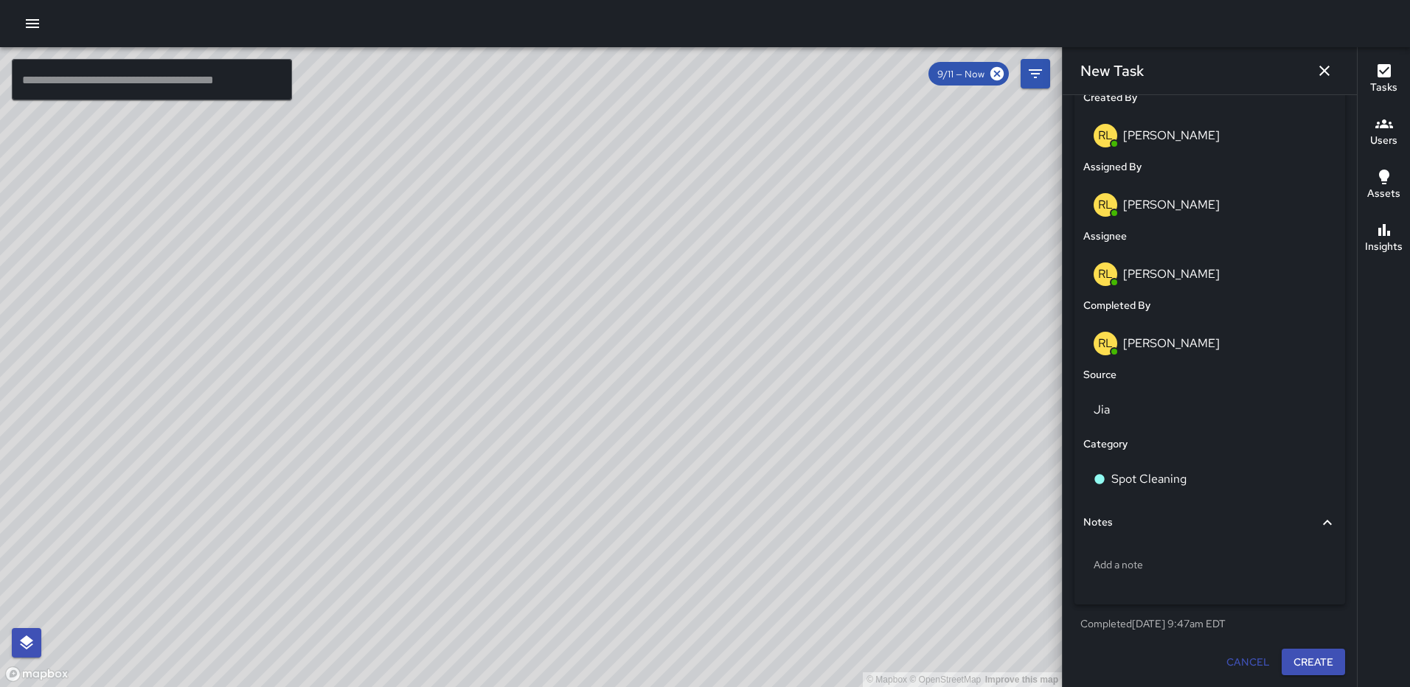
click at [1298, 658] on button "Create" at bounding box center [1313, 662] width 63 height 27
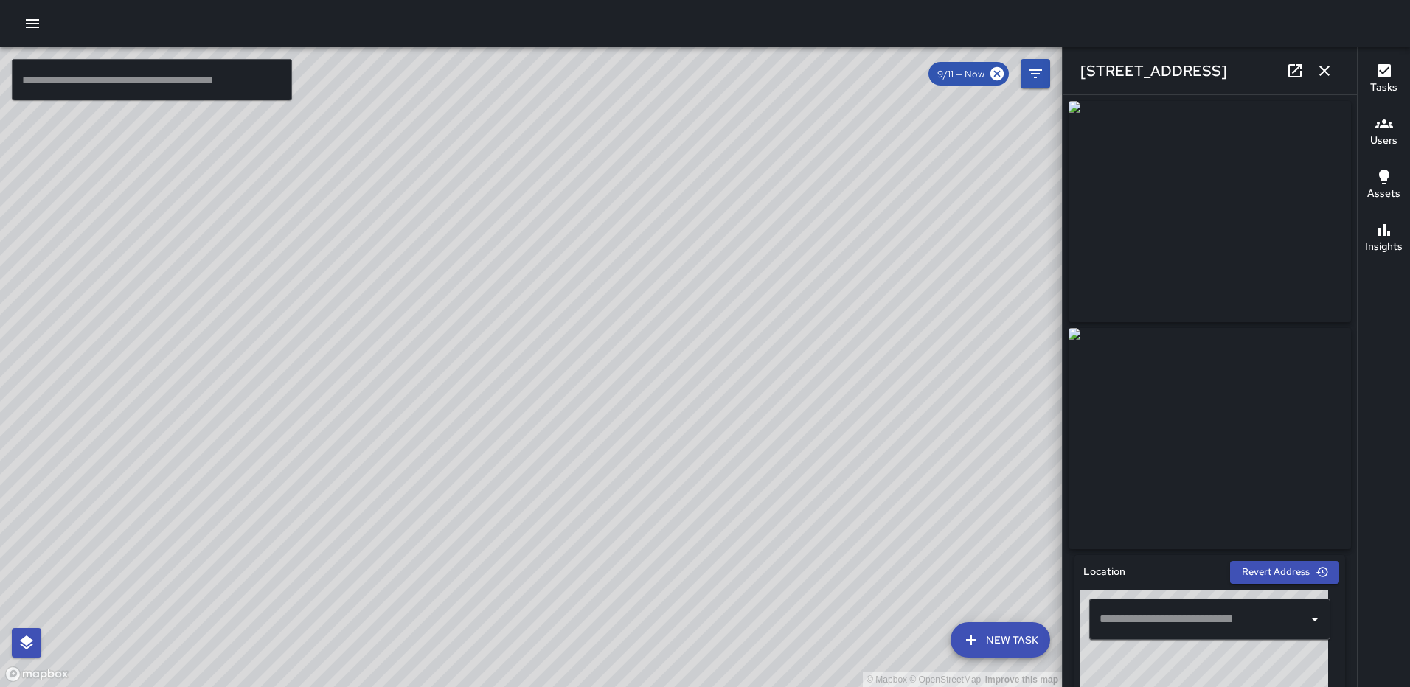
type input "**********"
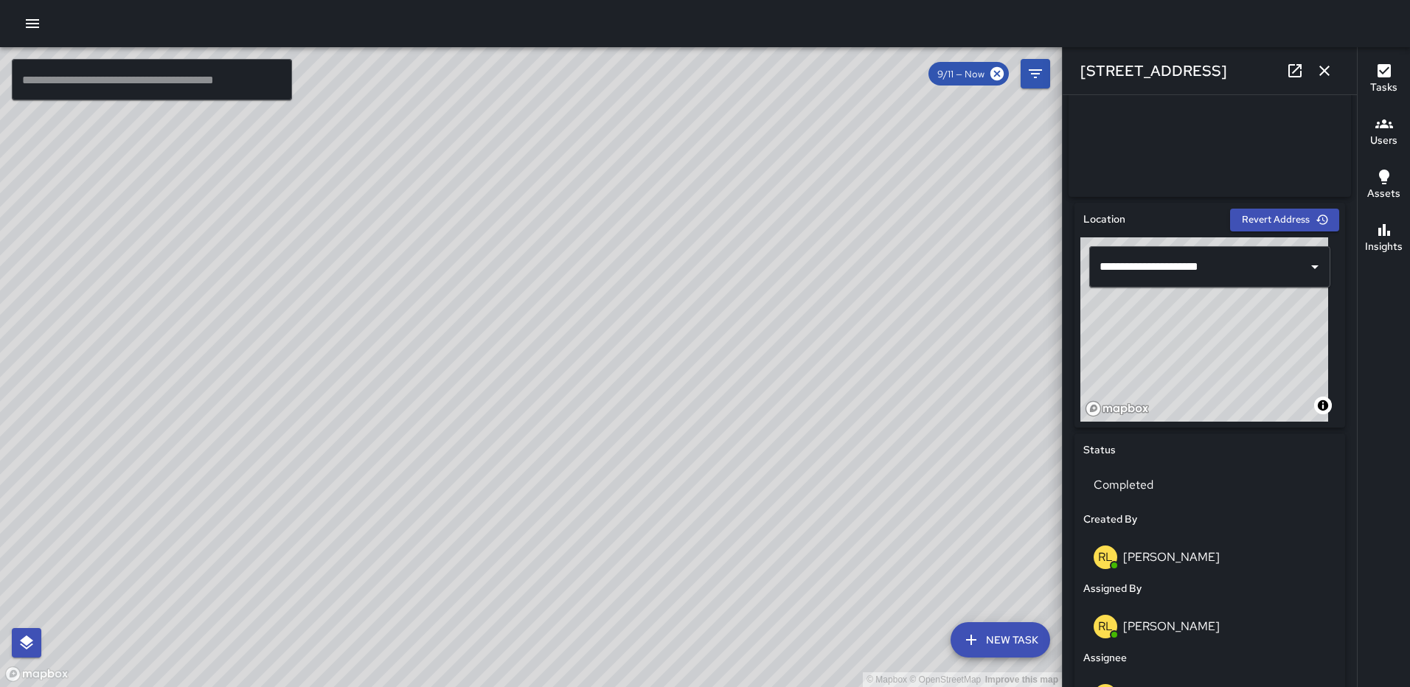
click at [1323, 72] on icon "button" at bounding box center [1324, 71] width 10 height 10
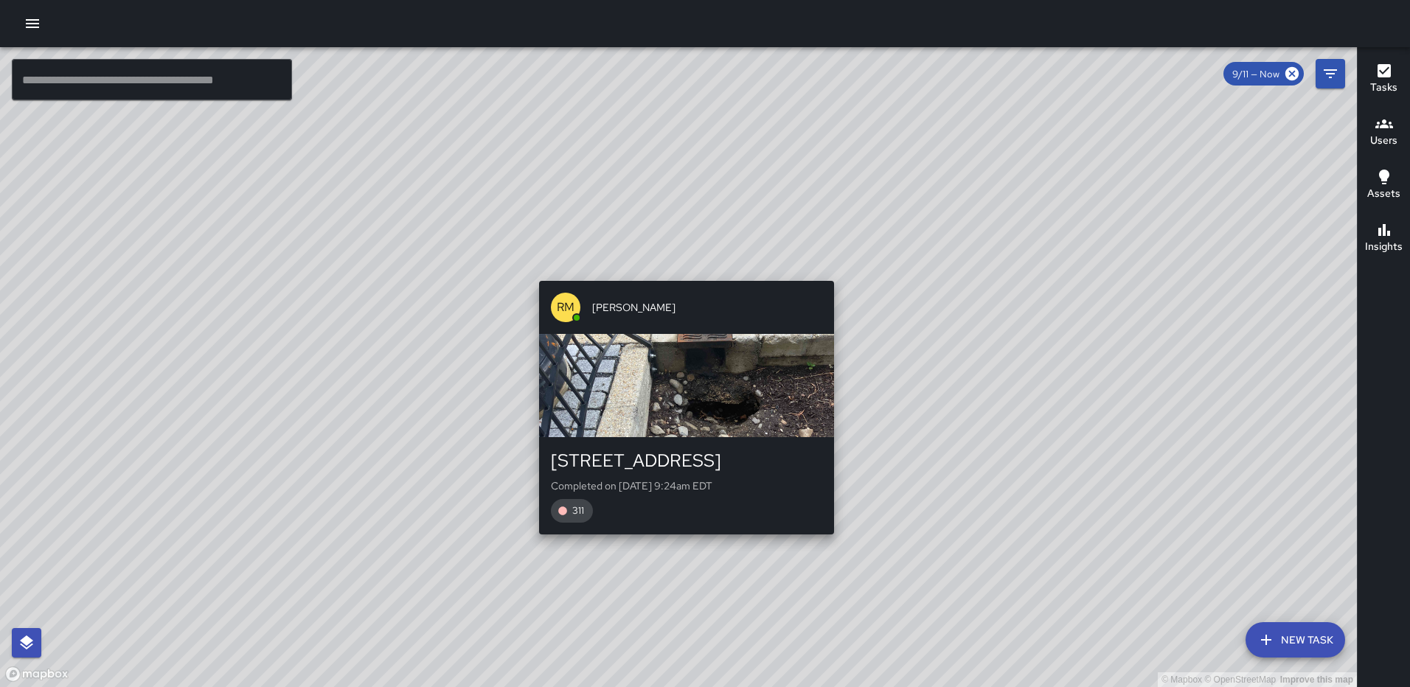
click at [679, 271] on div "© Mapbox © OpenStreetMap Improve this map RM Rodney Mcneil 1246 3rd Street Nort…" at bounding box center [678, 367] width 1357 height 640
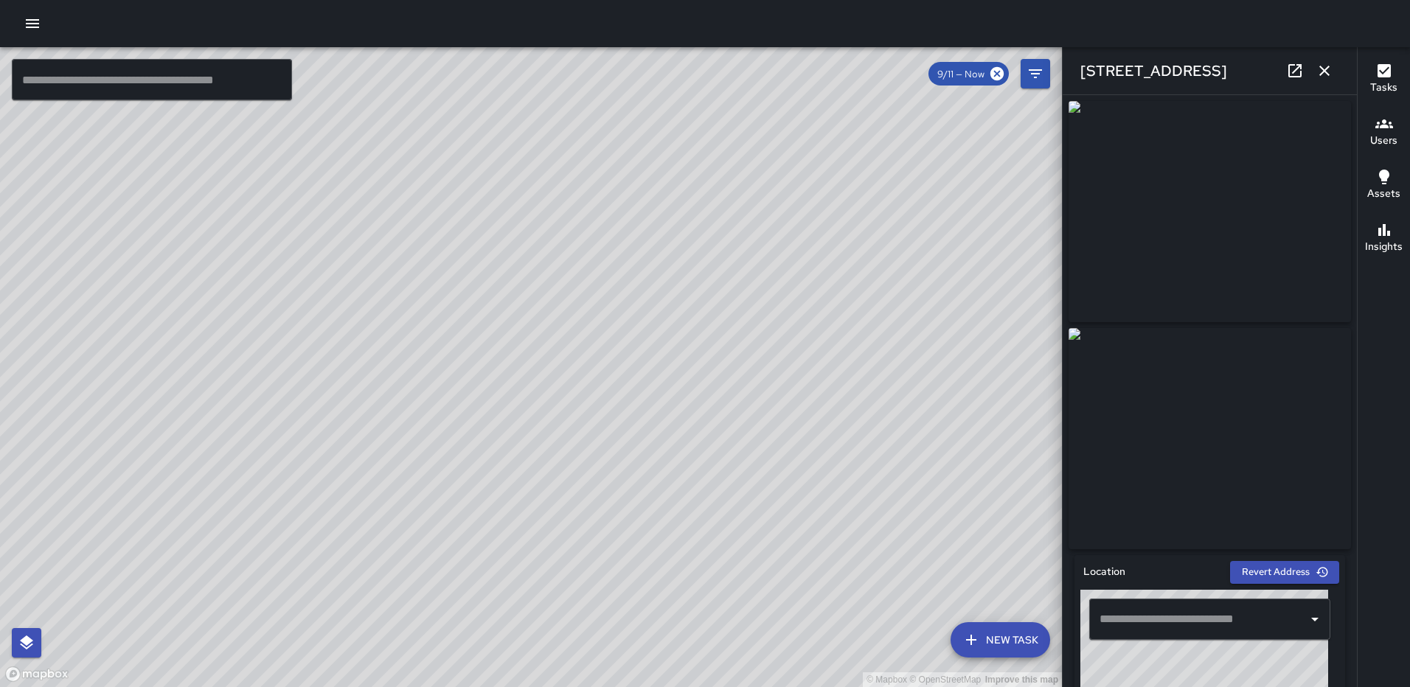
type input "**********"
drag, startPoint x: 1325, startPoint y: 65, endPoint x: 1266, endPoint y: 92, distance: 65.0
click at [1325, 65] on icon "button" at bounding box center [1324, 71] width 18 height 18
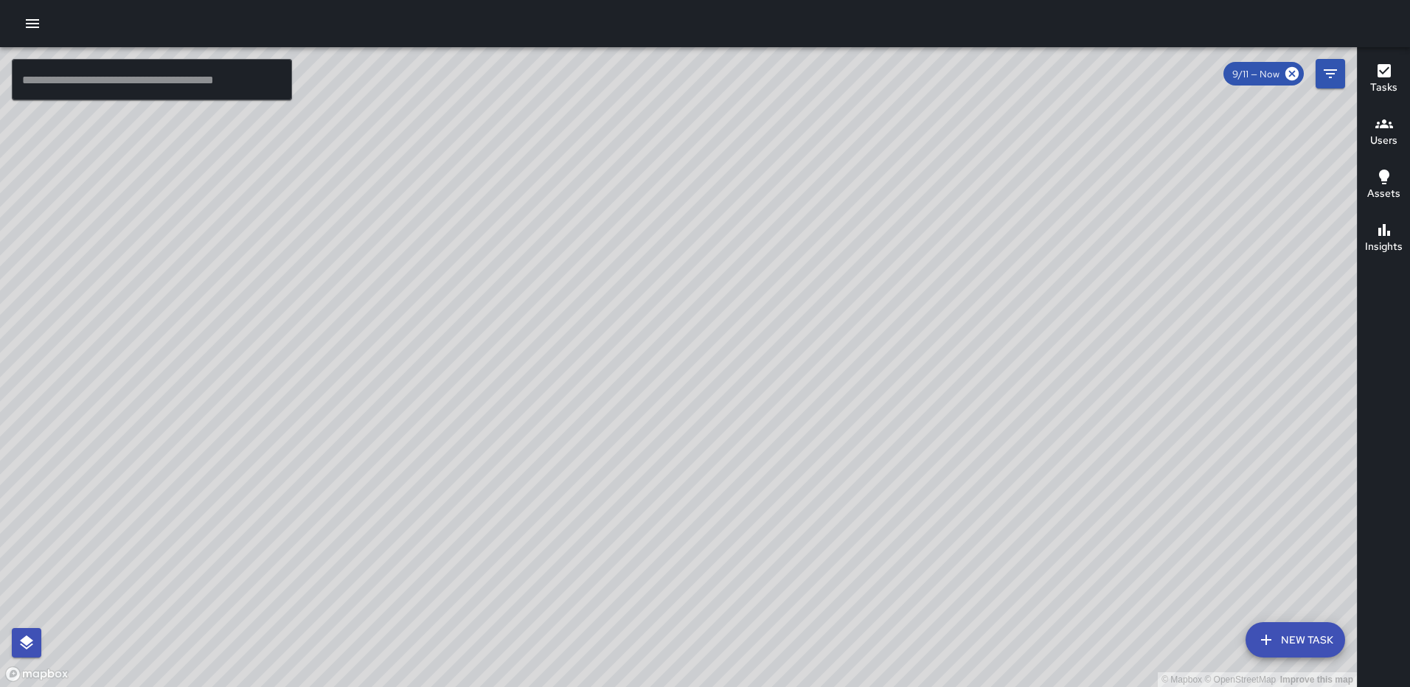
click at [845, 429] on div "© Mapbox © OpenStreetMap Improve this map RM Rodney Mcneil 331 N Street Northea…" at bounding box center [678, 367] width 1357 height 640
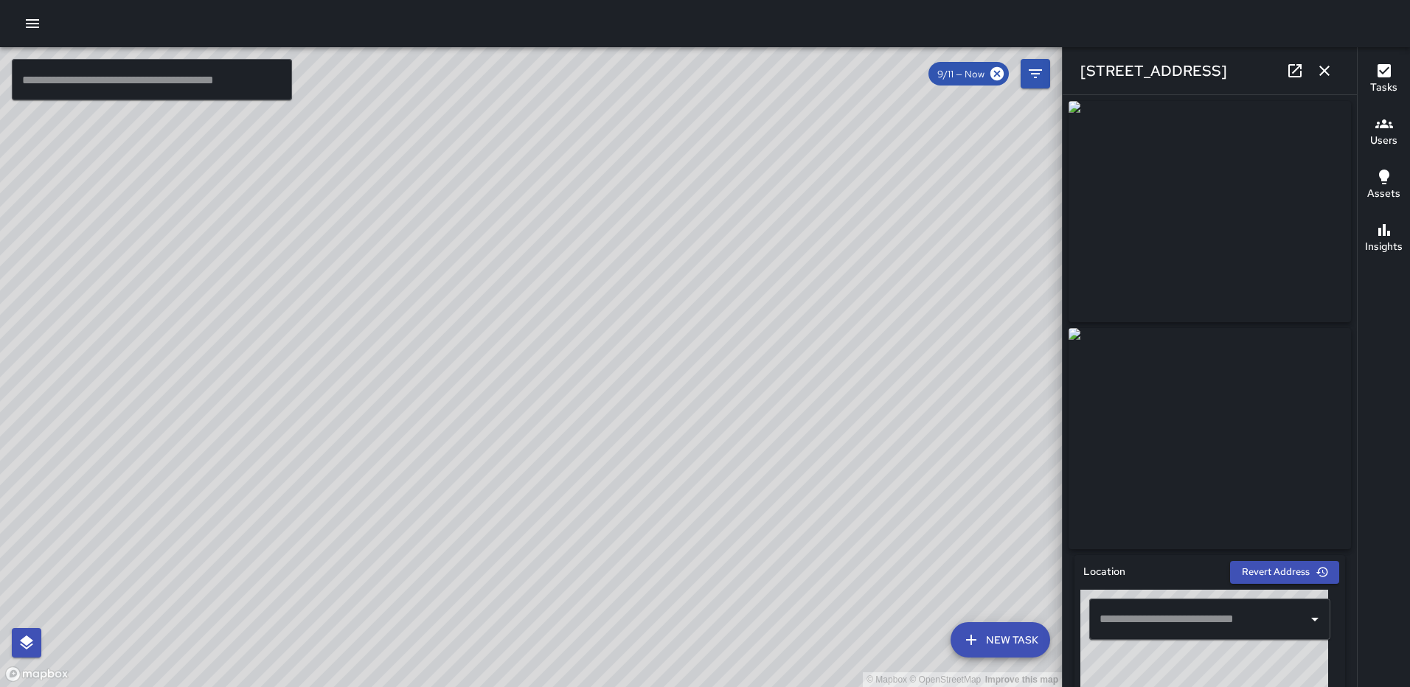
type input "**********"
click at [1327, 66] on icon "button" at bounding box center [1324, 71] width 18 height 18
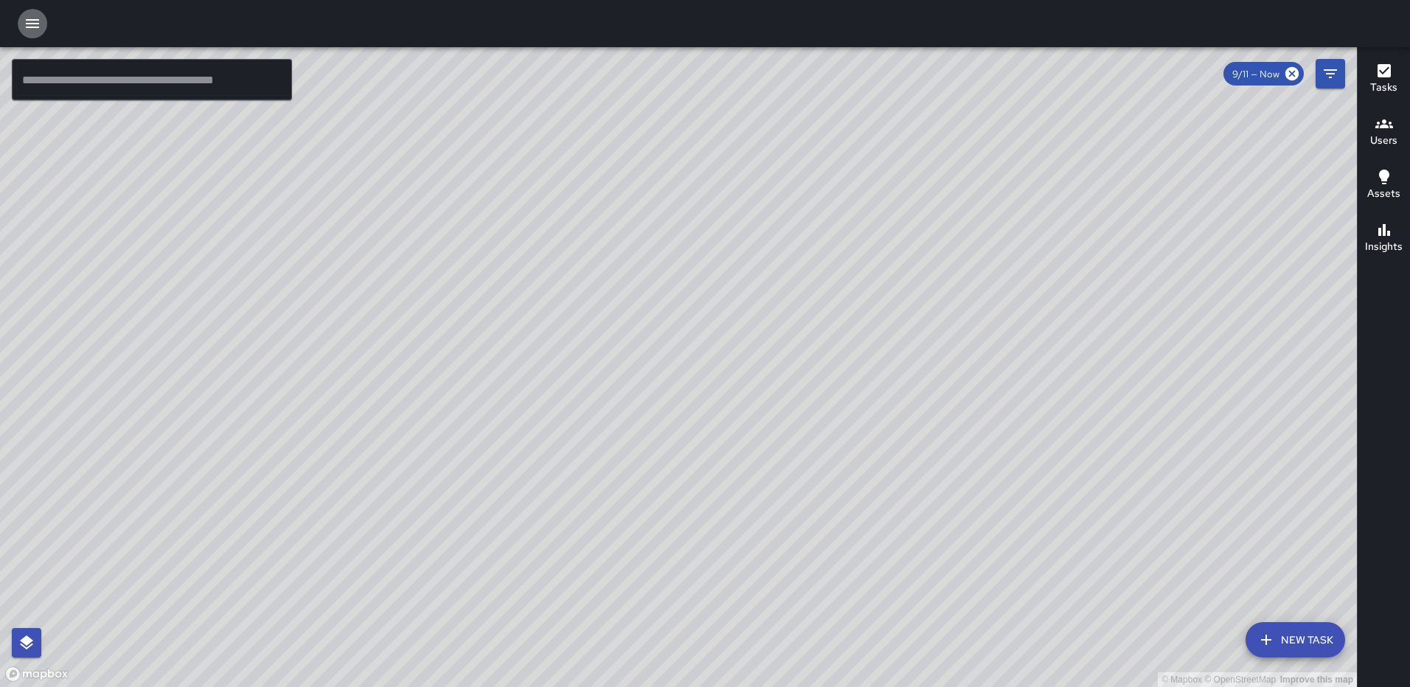
click at [25, 21] on icon "button" at bounding box center [33, 24] width 18 height 18
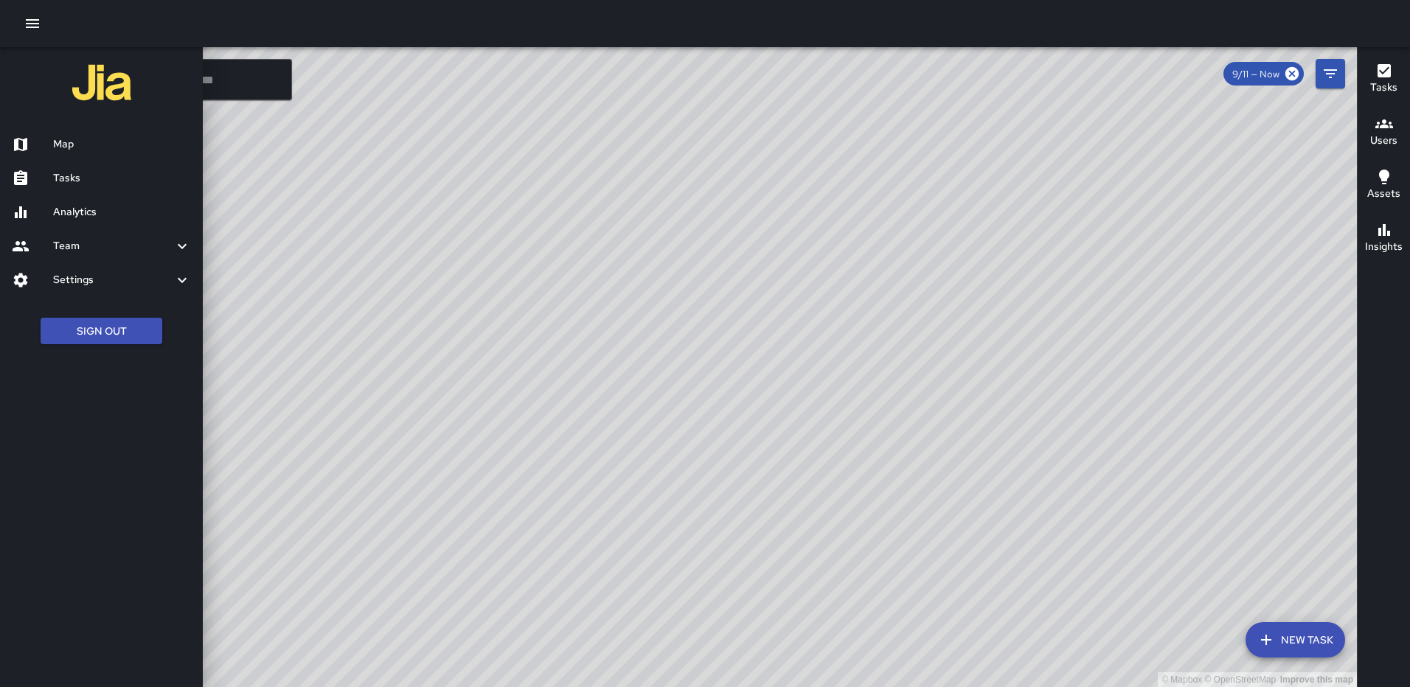
click at [69, 211] on h6 "Analytics" at bounding box center [122, 212] width 138 height 16
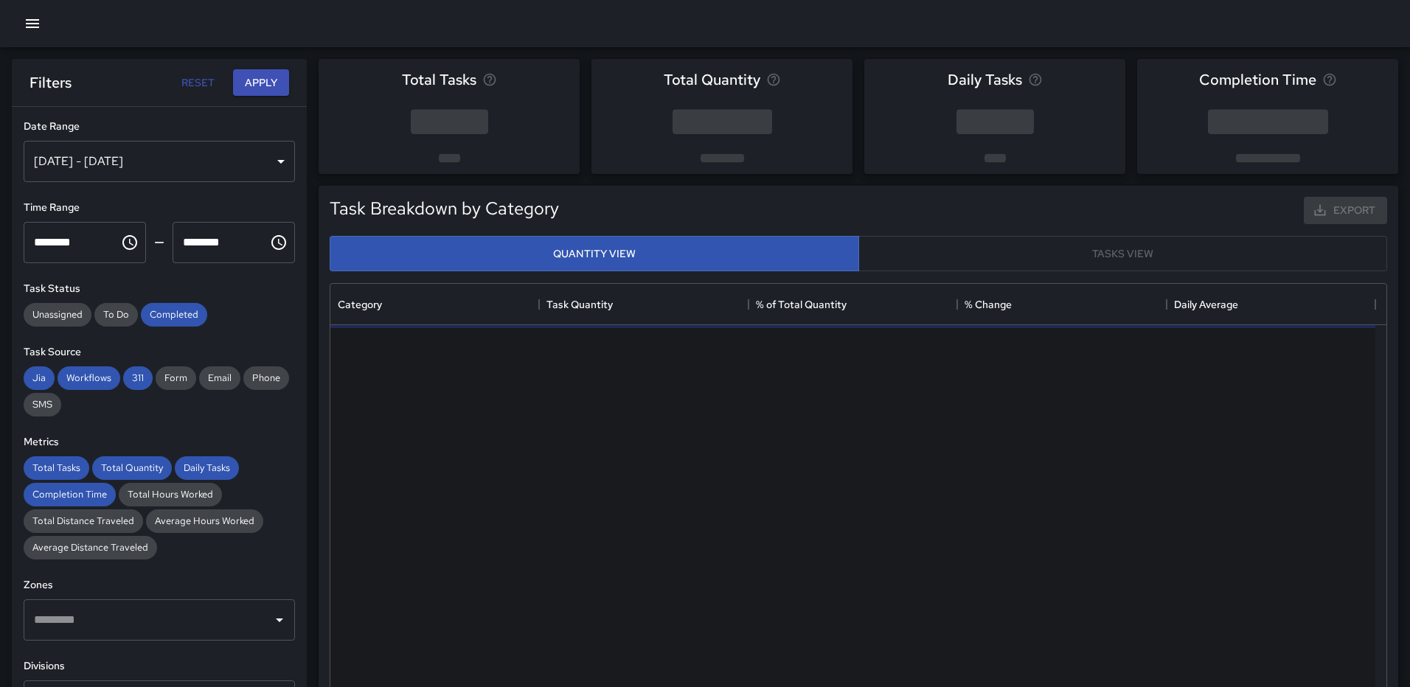
click at [37, 25] on icon "button" at bounding box center [33, 24] width 18 height 18
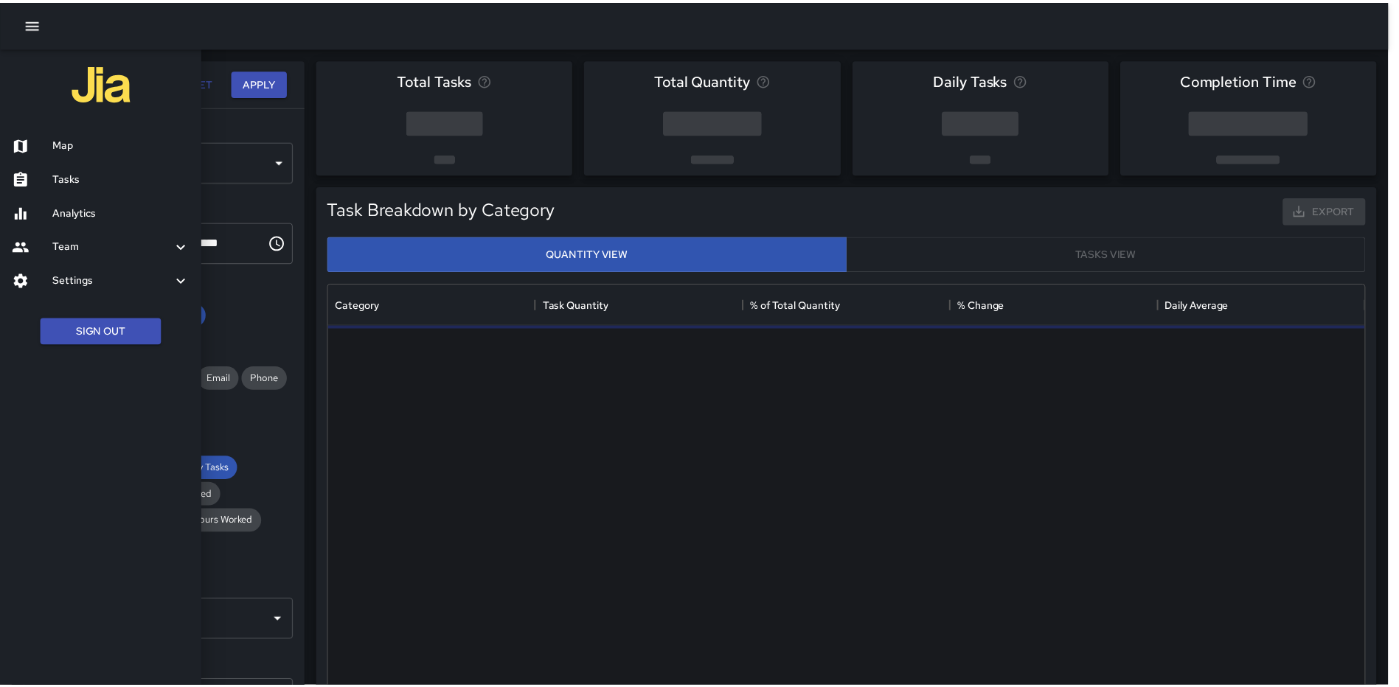
scroll to position [430, 1034]
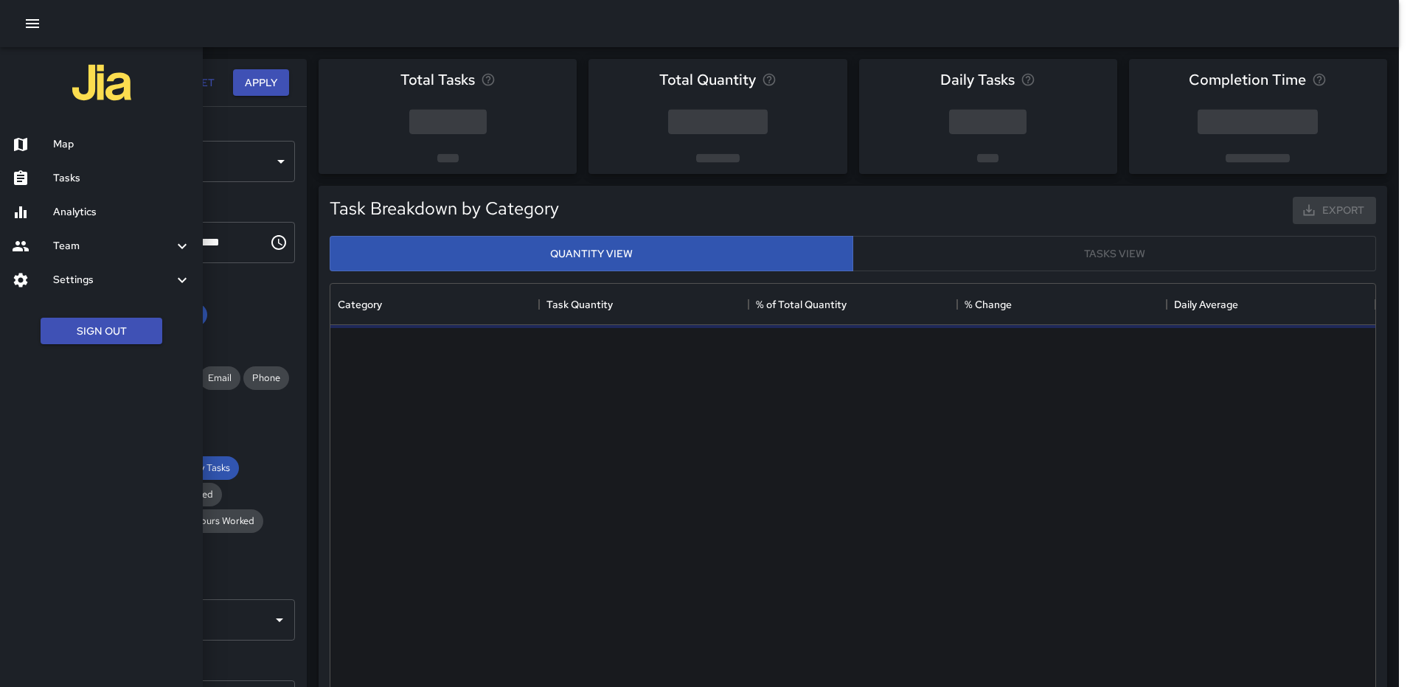
click at [77, 145] on h6 "Map" at bounding box center [122, 144] width 138 height 16
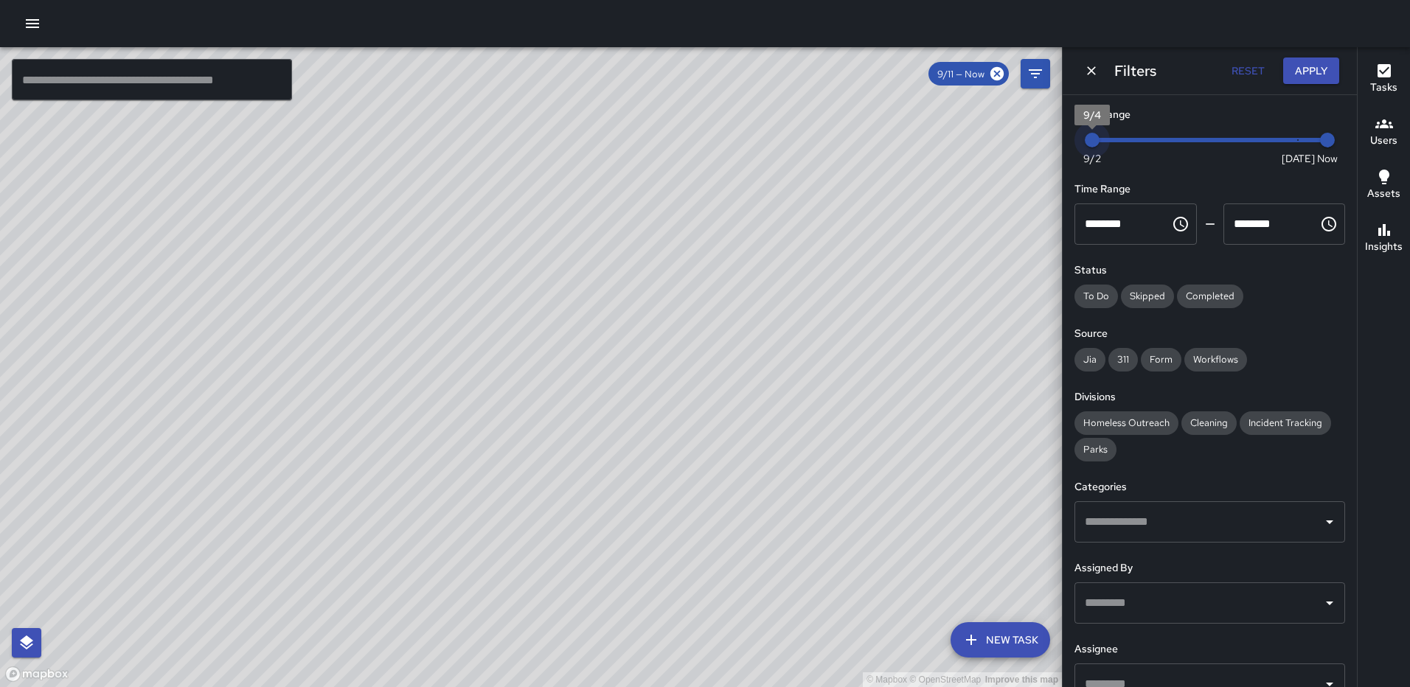
type input "*"
drag, startPoint x: 1266, startPoint y: 142, endPoint x: 1006, endPoint y: 146, distance: 260.3
click at [1006, 146] on div "© Mapbox © OpenStreetMap Improve this map ​ New Task 9/11 — Now Map Layers Task…" at bounding box center [705, 367] width 1410 height 640
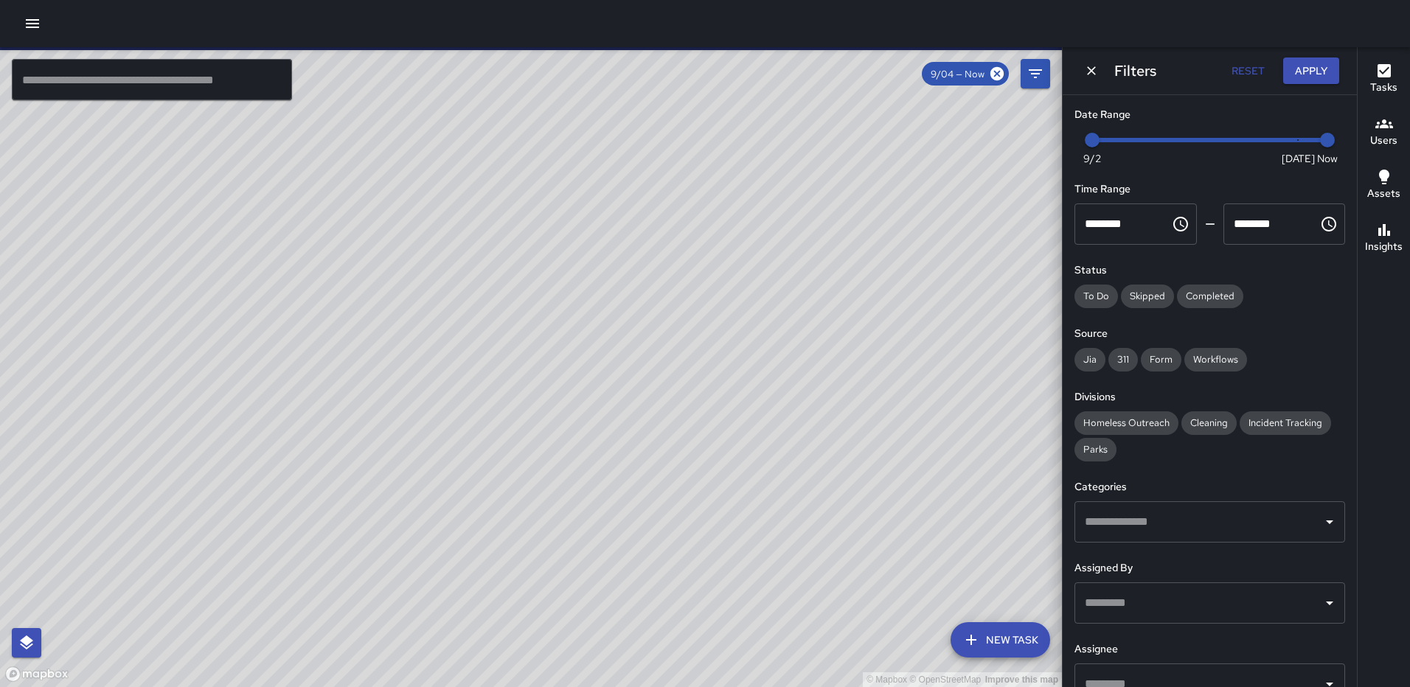
scroll to position [111, 0]
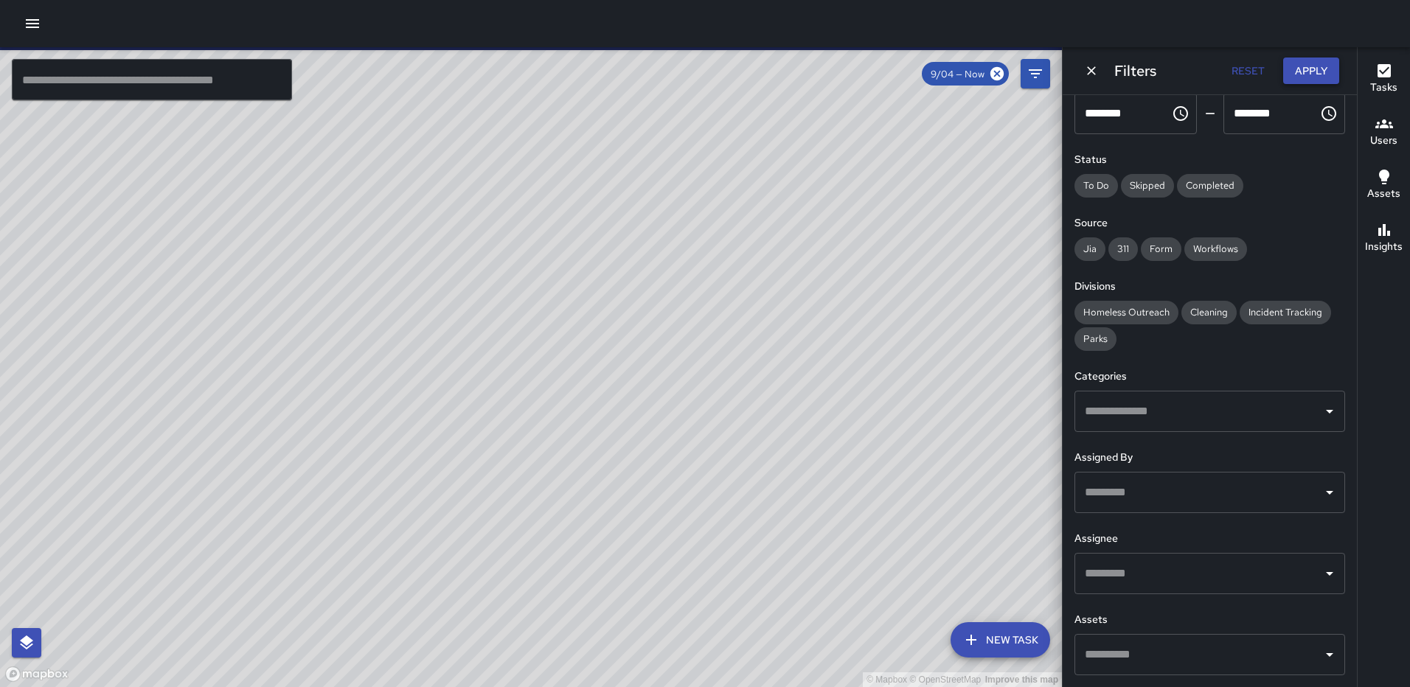
click at [1323, 69] on button "Apply" at bounding box center [1311, 71] width 56 height 27
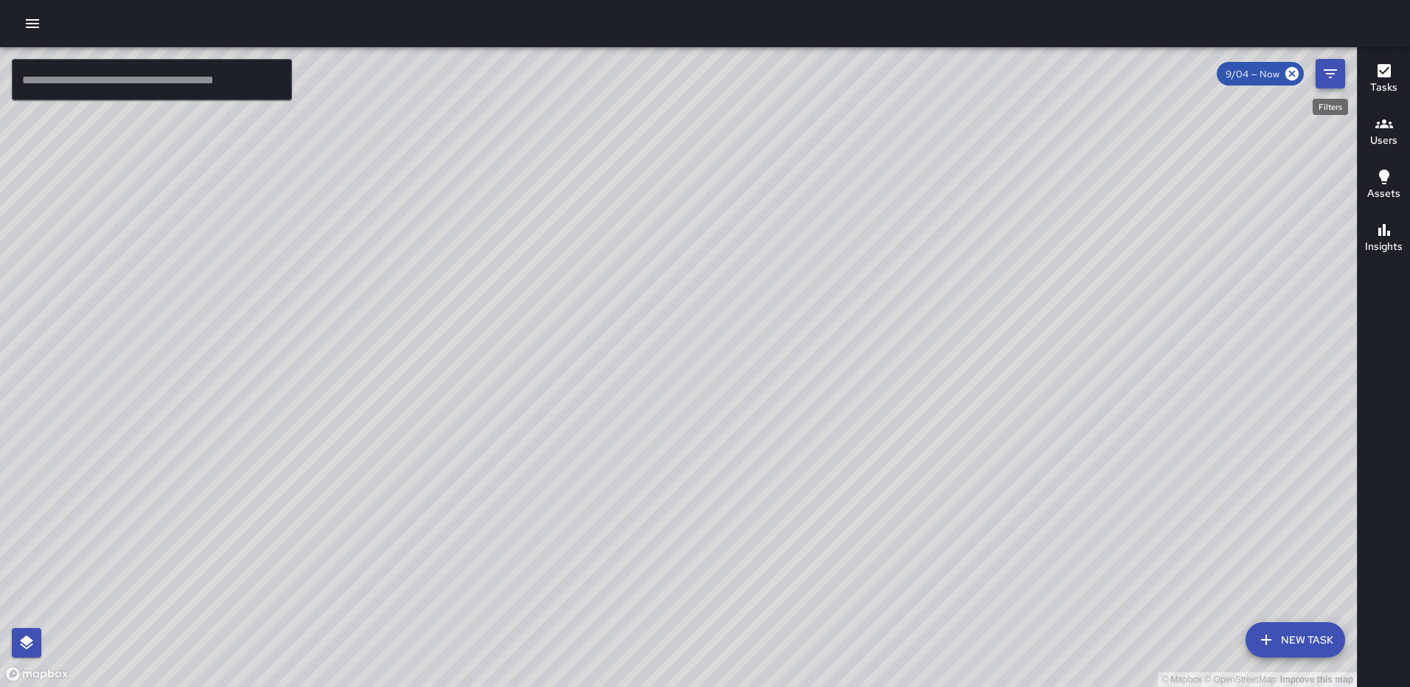
click at [1335, 74] on icon "Filters" at bounding box center [1330, 74] width 18 height 18
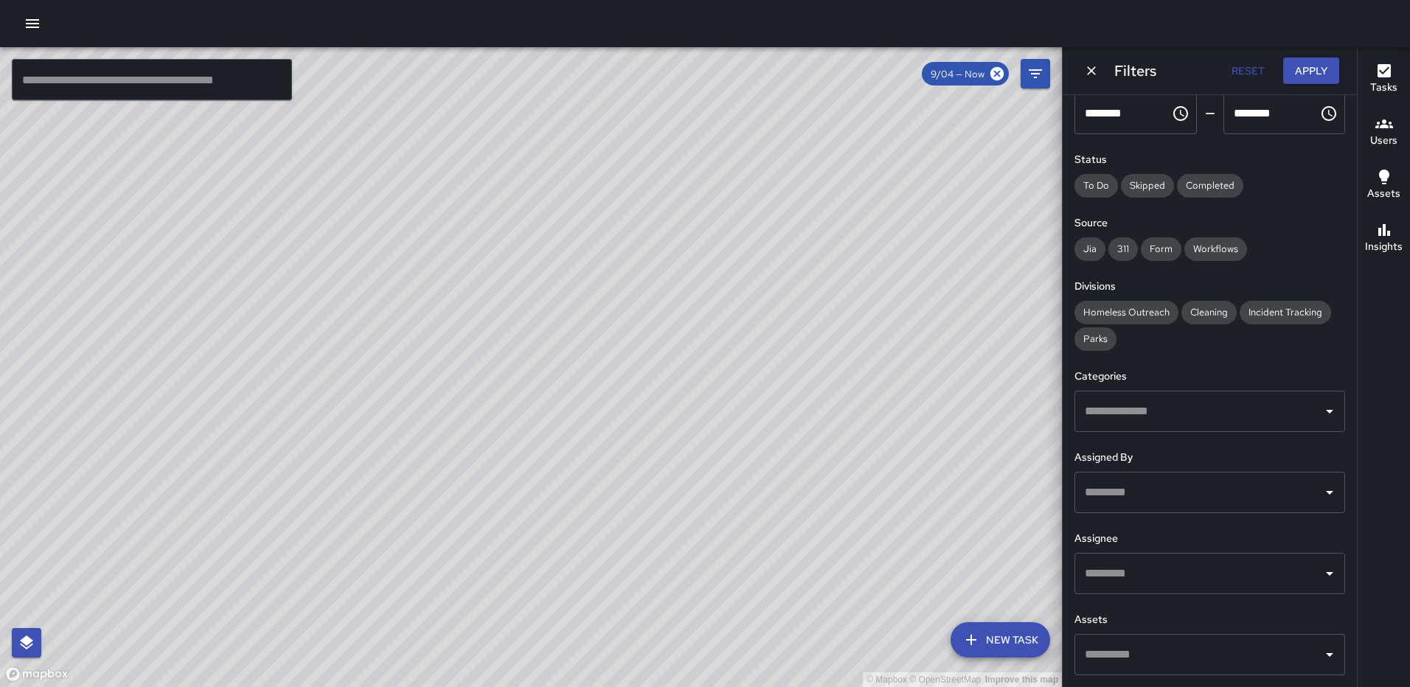
click at [1169, 418] on input "text" at bounding box center [1198, 411] width 235 height 28
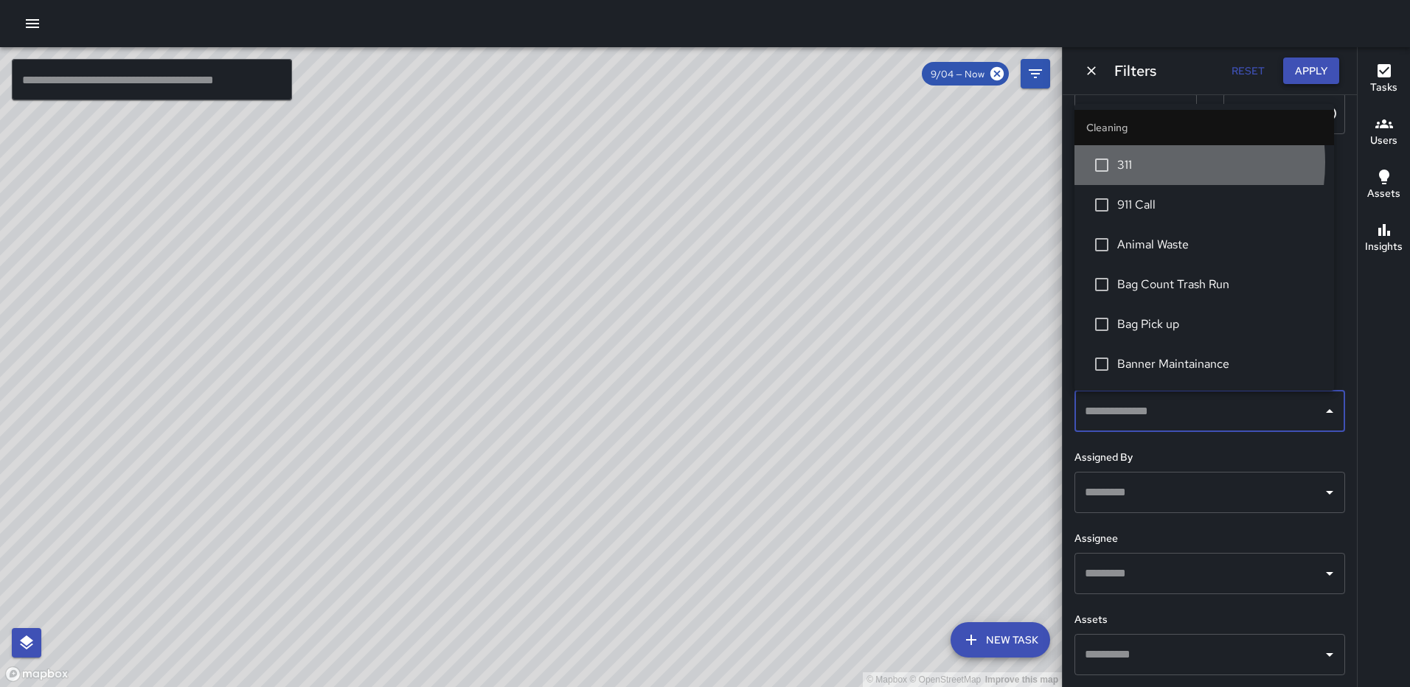
drag, startPoint x: 1134, startPoint y: 162, endPoint x: 1295, endPoint y: 79, distance: 181.1
click at [1134, 161] on span "311" at bounding box center [1219, 165] width 205 height 18
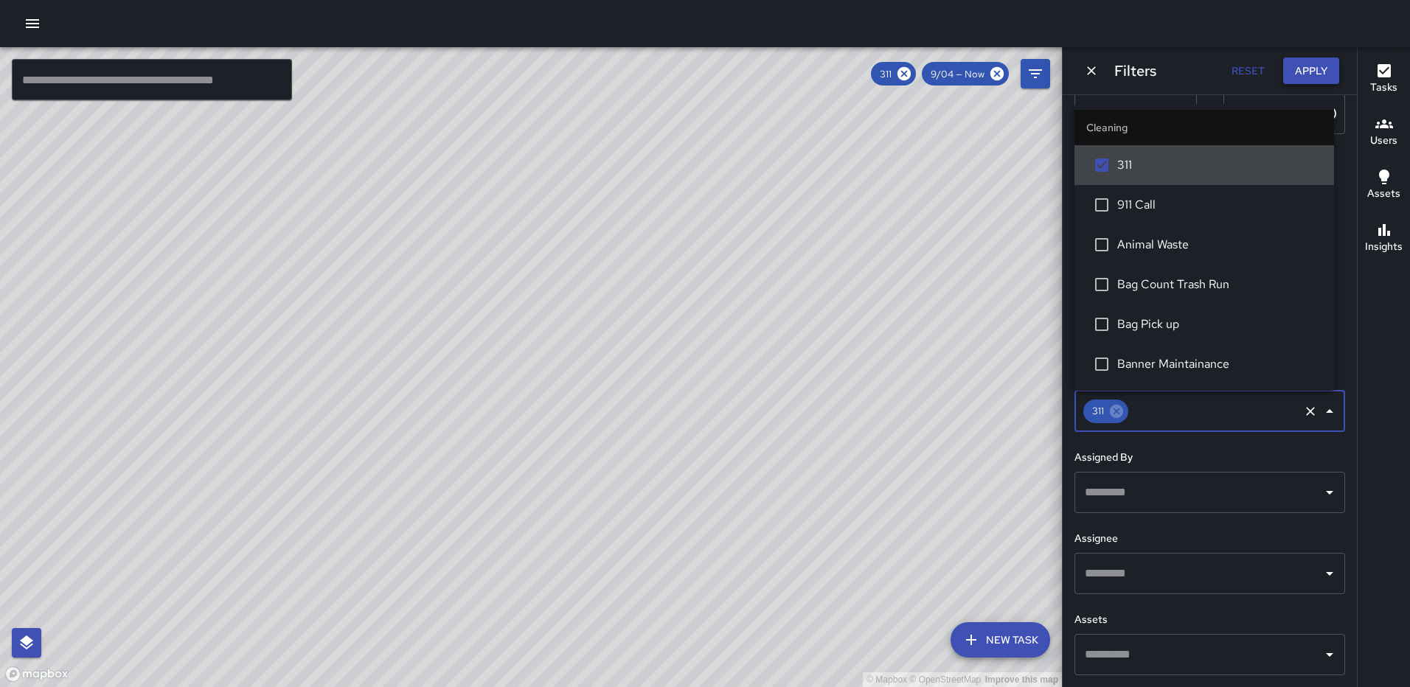
click at [1315, 66] on button "Apply" at bounding box center [1311, 71] width 56 height 27
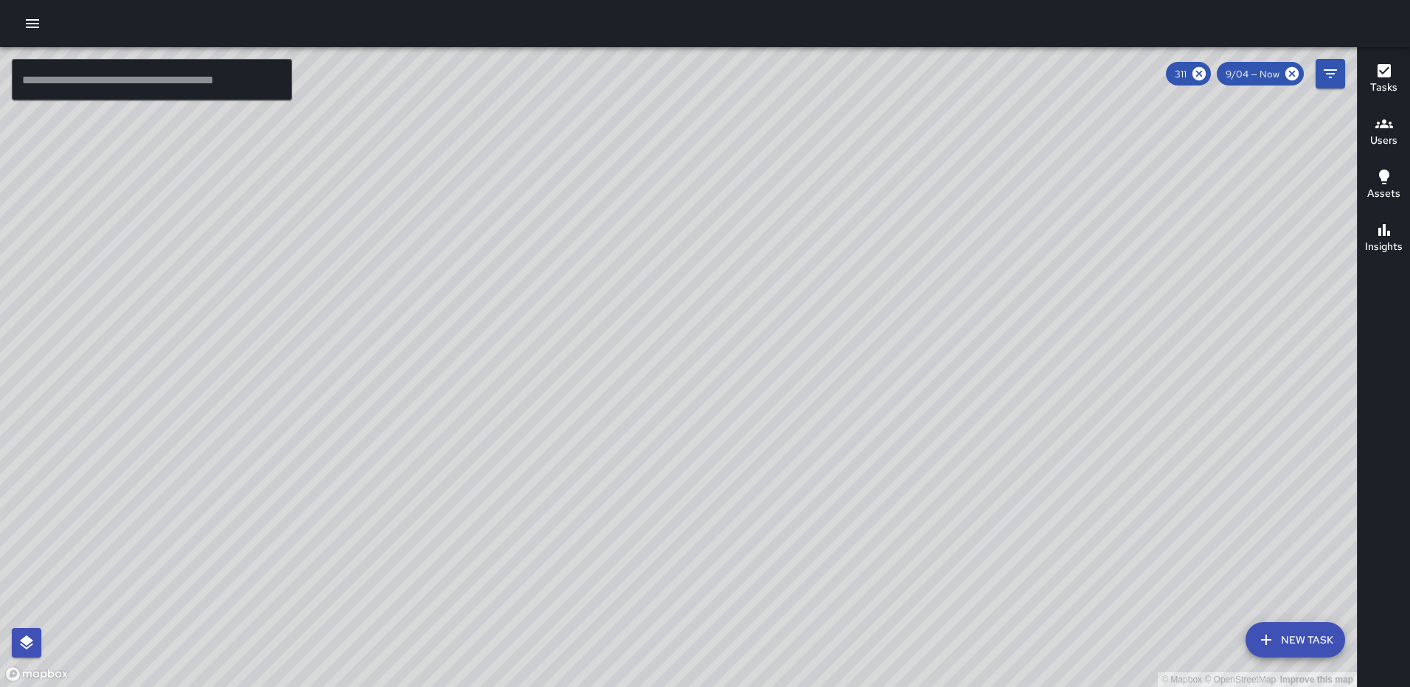
drag, startPoint x: 844, startPoint y: 336, endPoint x: 684, endPoint y: 443, distance: 192.2
click at [684, 443] on div "© Mapbox © OpenStreetMap Improve this map" at bounding box center [678, 367] width 1357 height 640
click at [1197, 74] on icon at bounding box center [1198, 73] width 13 height 13
drag, startPoint x: 685, startPoint y: 308, endPoint x: 825, endPoint y: 198, distance: 178.5
click at [825, 198] on div "© Mapbox © OpenStreetMap Improve this map" at bounding box center [678, 367] width 1357 height 640
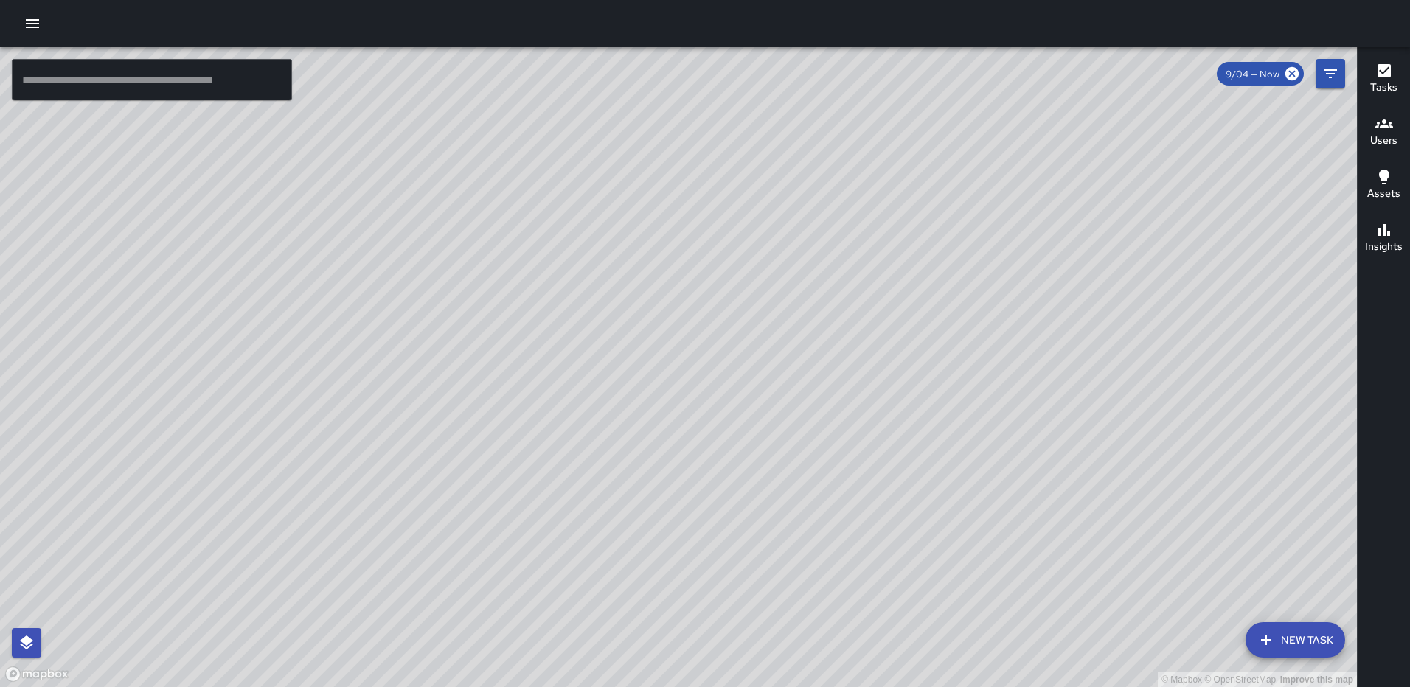
drag, startPoint x: 902, startPoint y: 273, endPoint x: 819, endPoint y: 288, distance: 83.9
click at [819, 288] on div "© Mapbox © OpenStreetMap Improve this map" at bounding box center [678, 367] width 1357 height 640
click at [1332, 70] on icon "Filters" at bounding box center [1330, 73] width 13 height 9
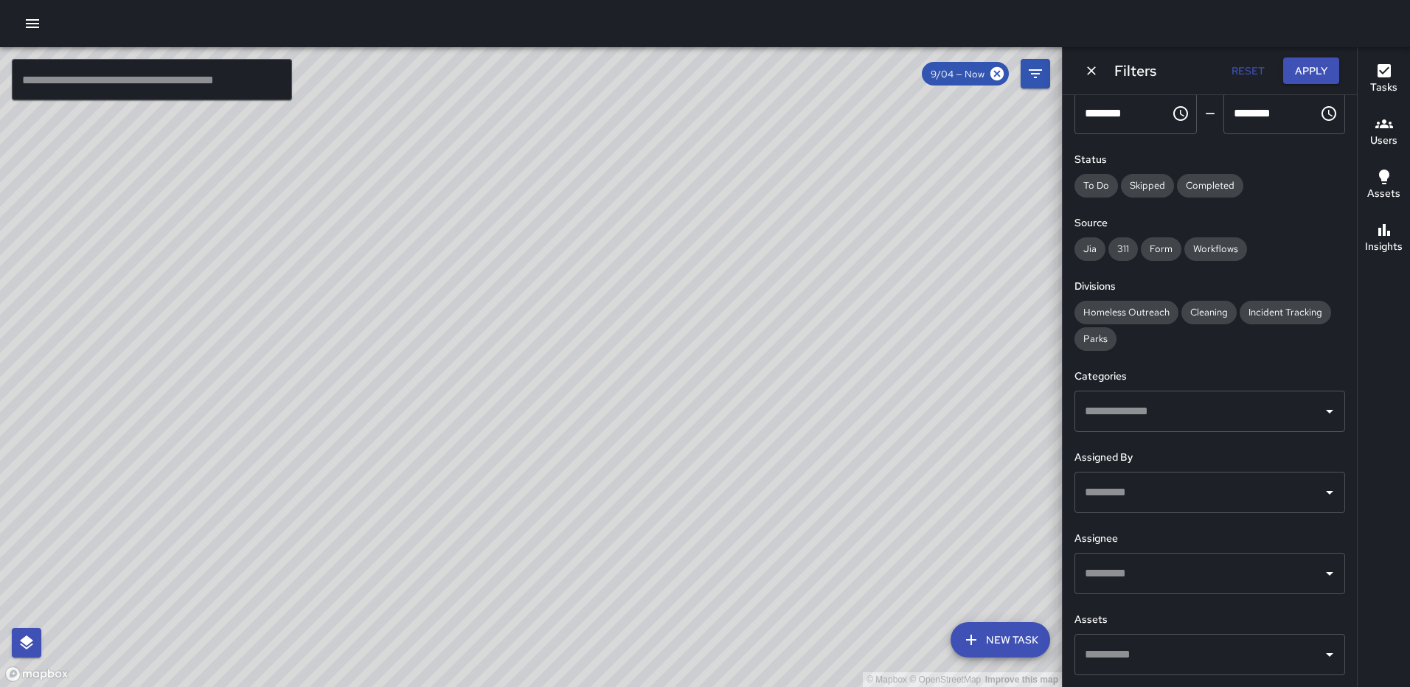
click at [24, 15] on icon "button" at bounding box center [33, 24] width 18 height 18
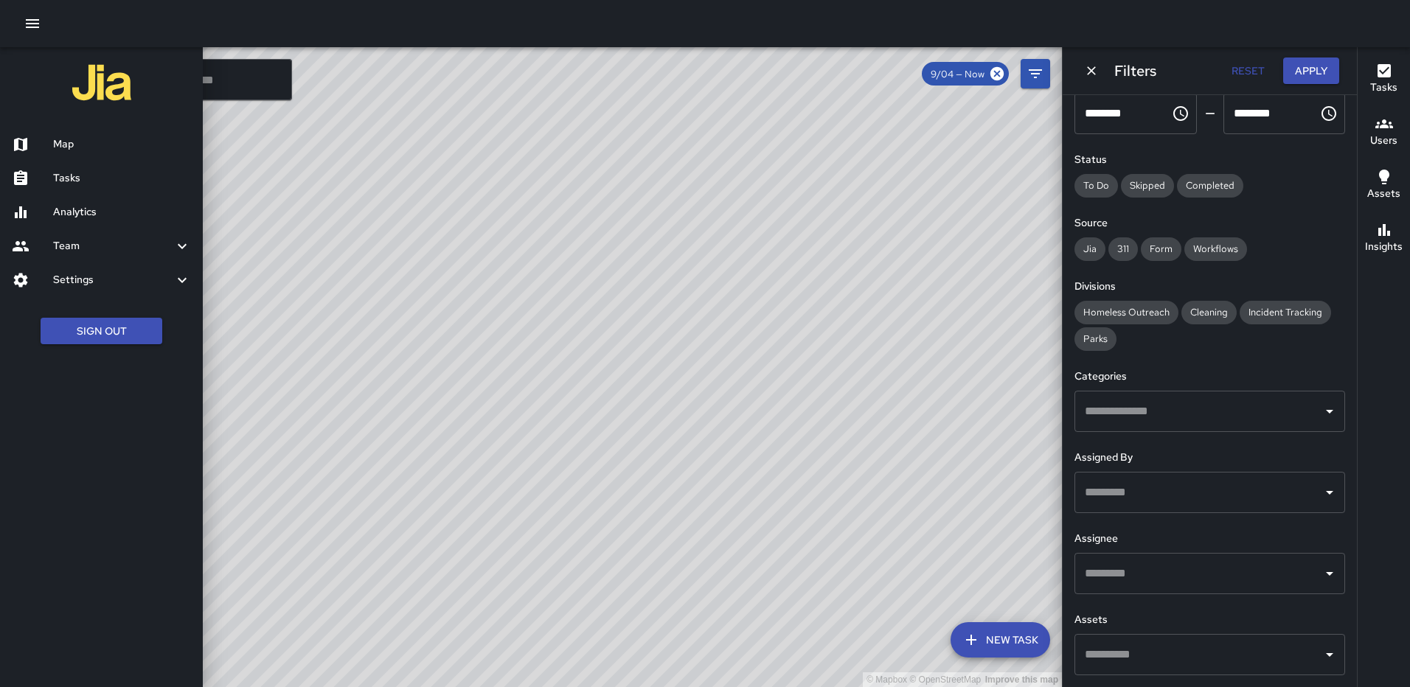
click at [86, 138] on h6 "Map" at bounding box center [122, 144] width 138 height 16
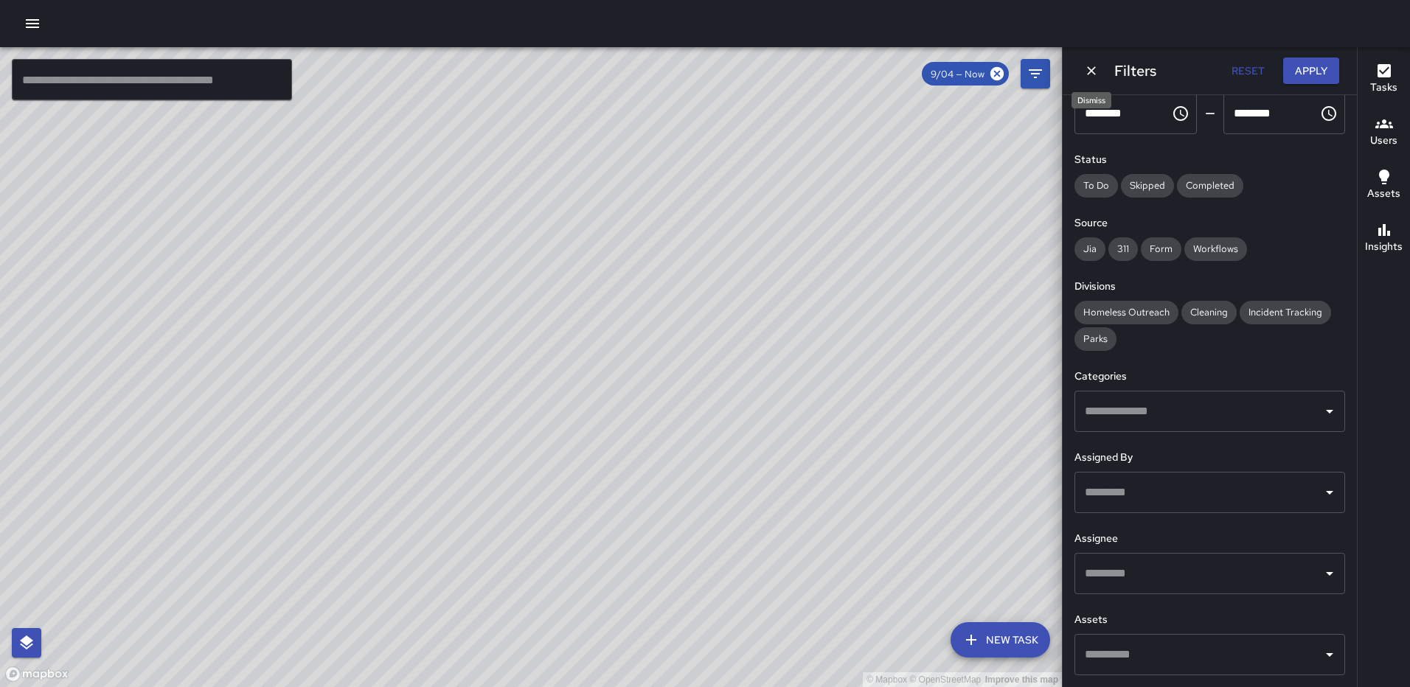
click at [1083, 68] on button "Dismiss" at bounding box center [1091, 71] width 22 height 22
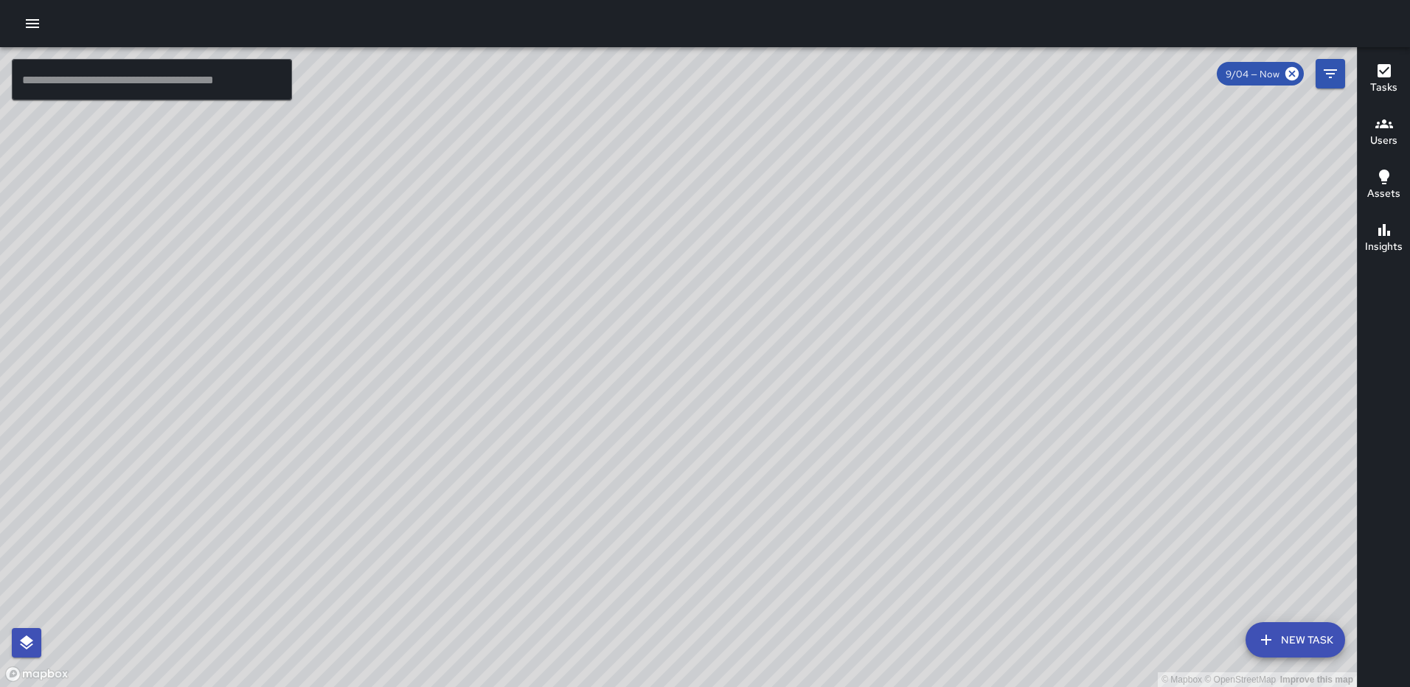
drag, startPoint x: 804, startPoint y: 297, endPoint x: 908, endPoint y: 232, distance: 122.6
click at [908, 232] on div "© Mapbox © OpenStreetMap Improve this map" at bounding box center [678, 367] width 1357 height 640
click at [1298, 70] on icon at bounding box center [1292, 74] width 16 height 16
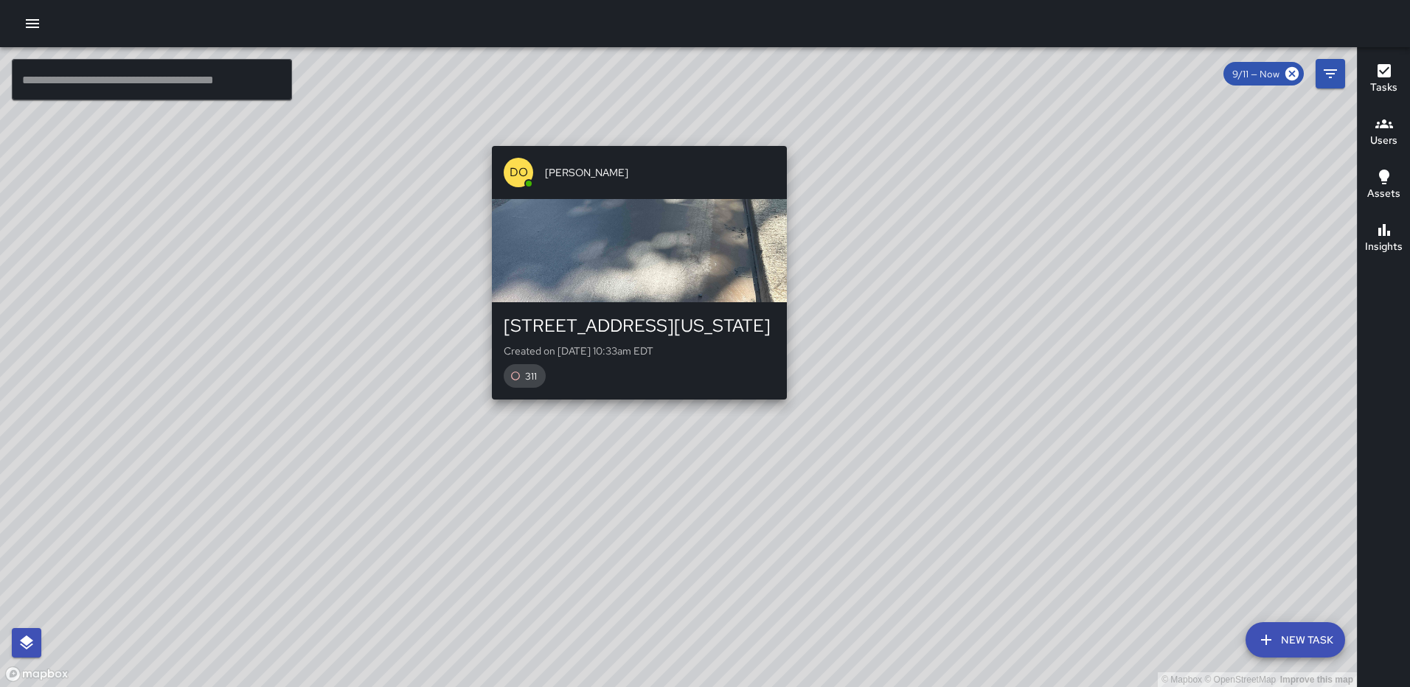
click at [634, 136] on div "© Mapbox © OpenStreetMap Improve this map DO Darren O'Neal 33 Florida Avenue No…" at bounding box center [678, 367] width 1357 height 640
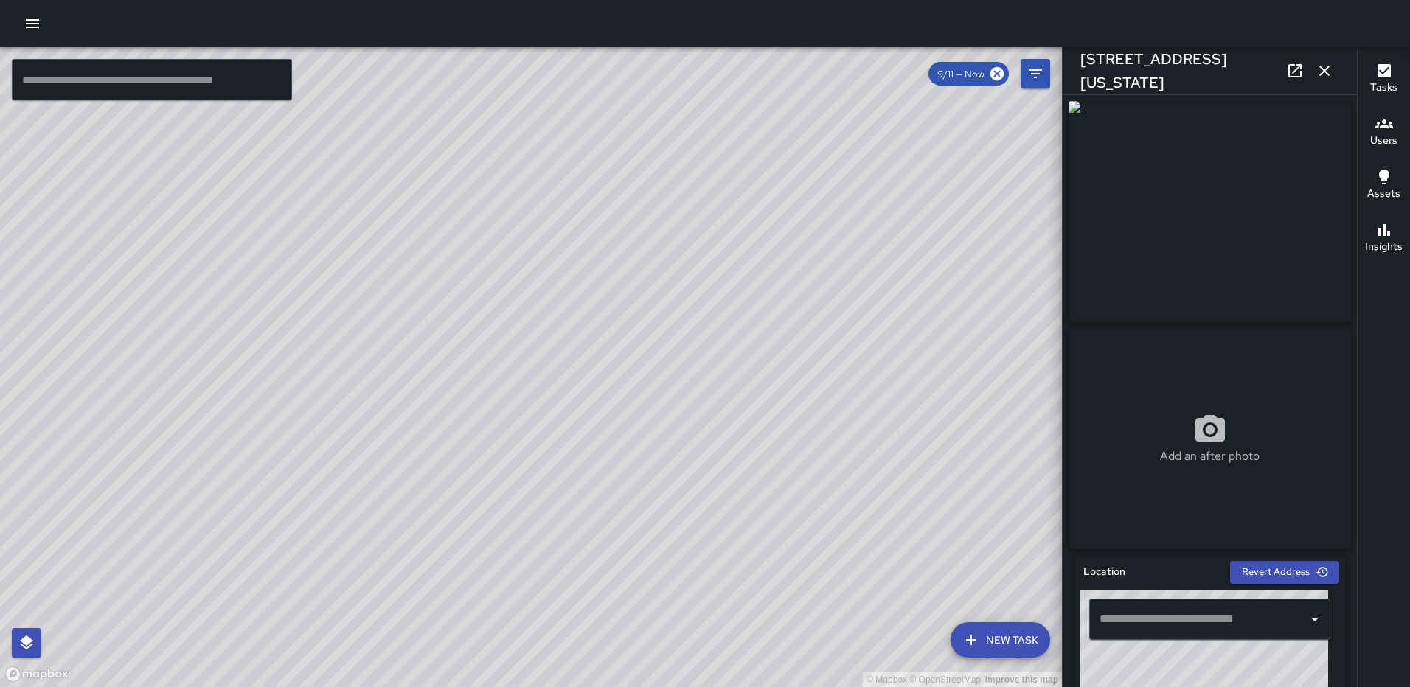
type input "**********"
click at [1316, 67] on icon "button" at bounding box center [1324, 71] width 18 height 18
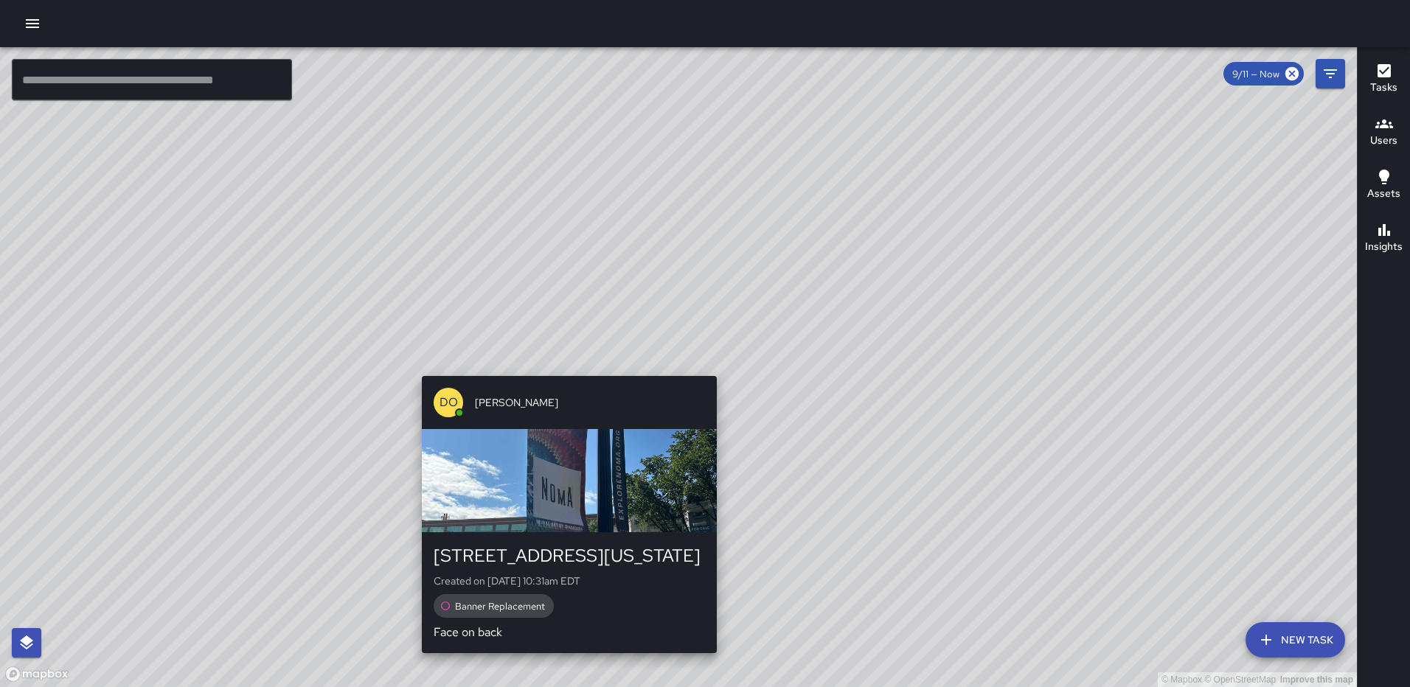
click at [712, 371] on div "DO Darren O'Neal 52 Florida Avenue Northeast Created on 9/11/2025, 10:31am EDT …" at bounding box center [569, 514] width 307 height 289
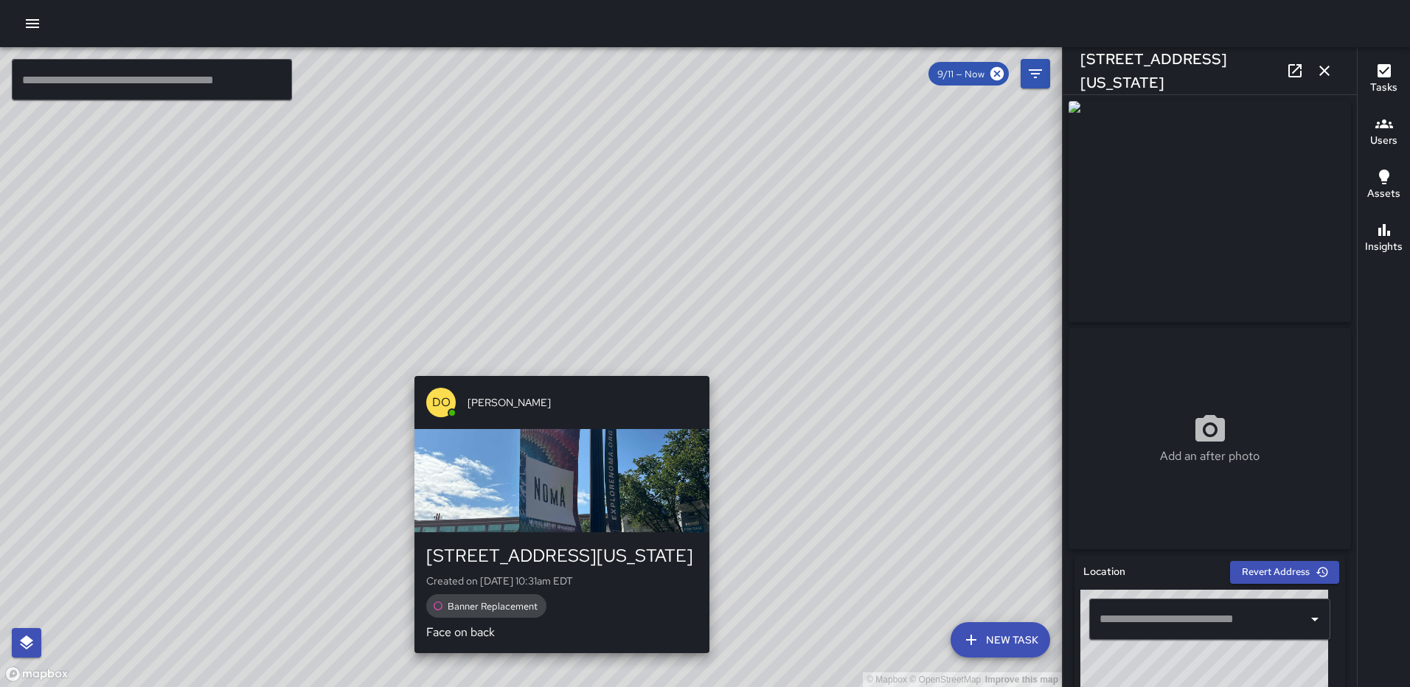
type input "**********"
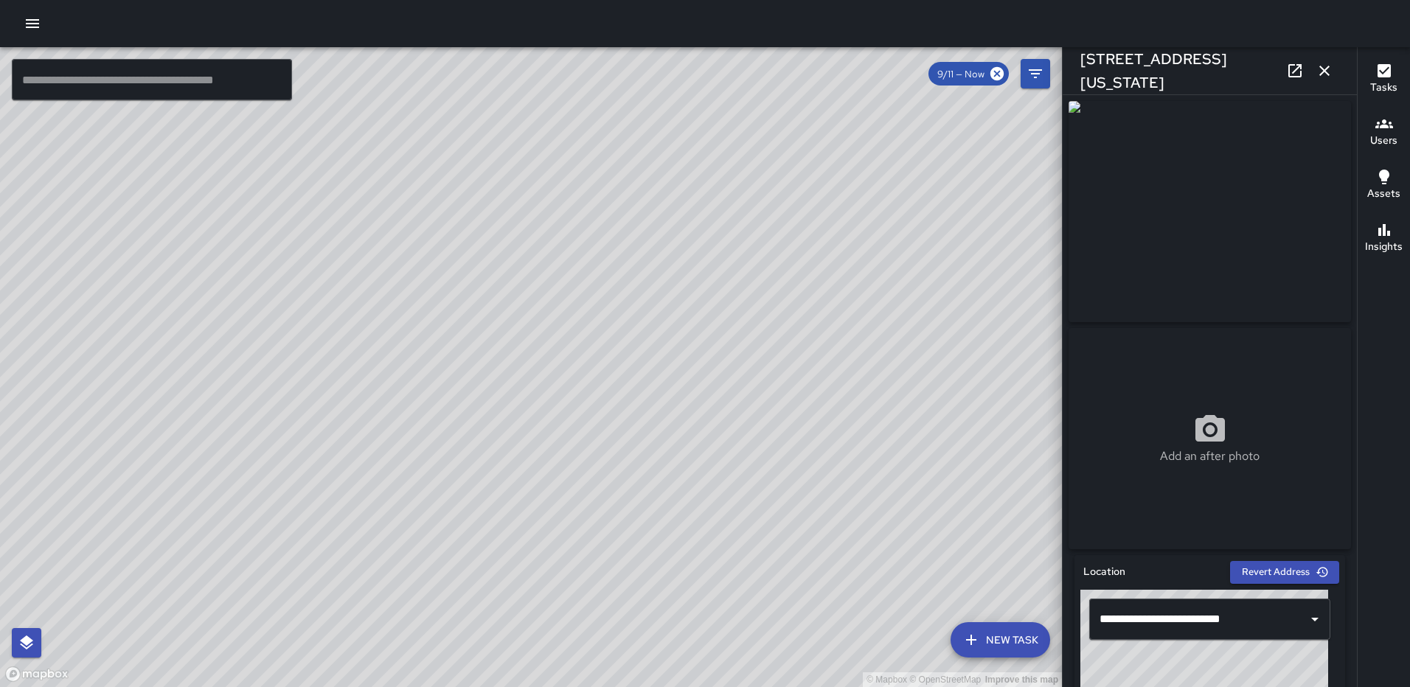
click at [1326, 69] on icon "button" at bounding box center [1324, 71] width 10 height 10
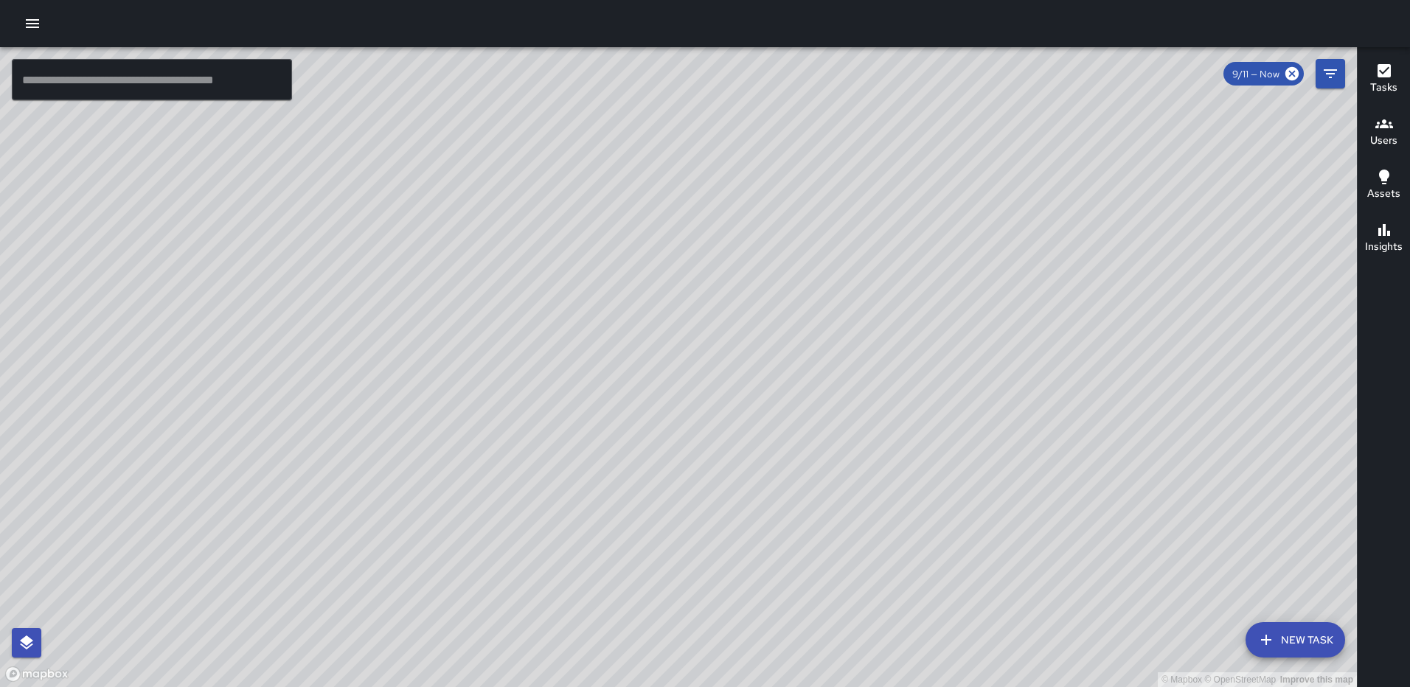
drag, startPoint x: 950, startPoint y: 521, endPoint x: 865, endPoint y: 477, distance: 95.6
click at [866, 479] on div "© Mapbox © OpenStreetMap Improve this map" at bounding box center [678, 367] width 1357 height 640
drag, startPoint x: 1206, startPoint y: 581, endPoint x: 838, endPoint y: 363, distance: 427.8
click at [838, 363] on div "© Mapbox © OpenStreetMap Improve this map" at bounding box center [678, 367] width 1357 height 640
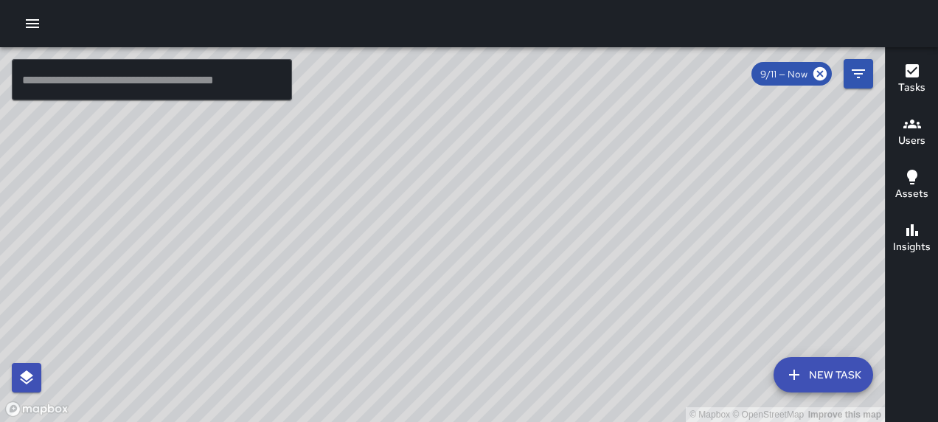
scroll to position [110, 0]
